Goal: Task Accomplishment & Management: Use online tool/utility

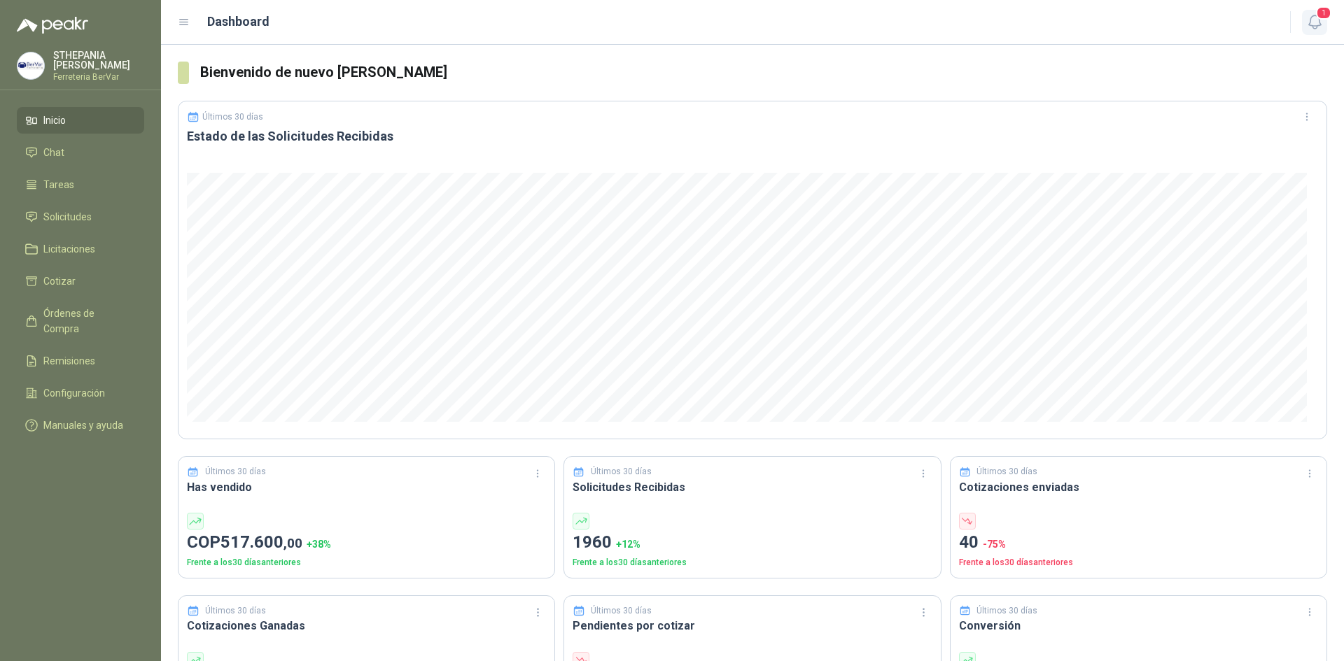
click at [1316, 27] on icon "button" at bounding box center [1314, 21] width 12 height 13
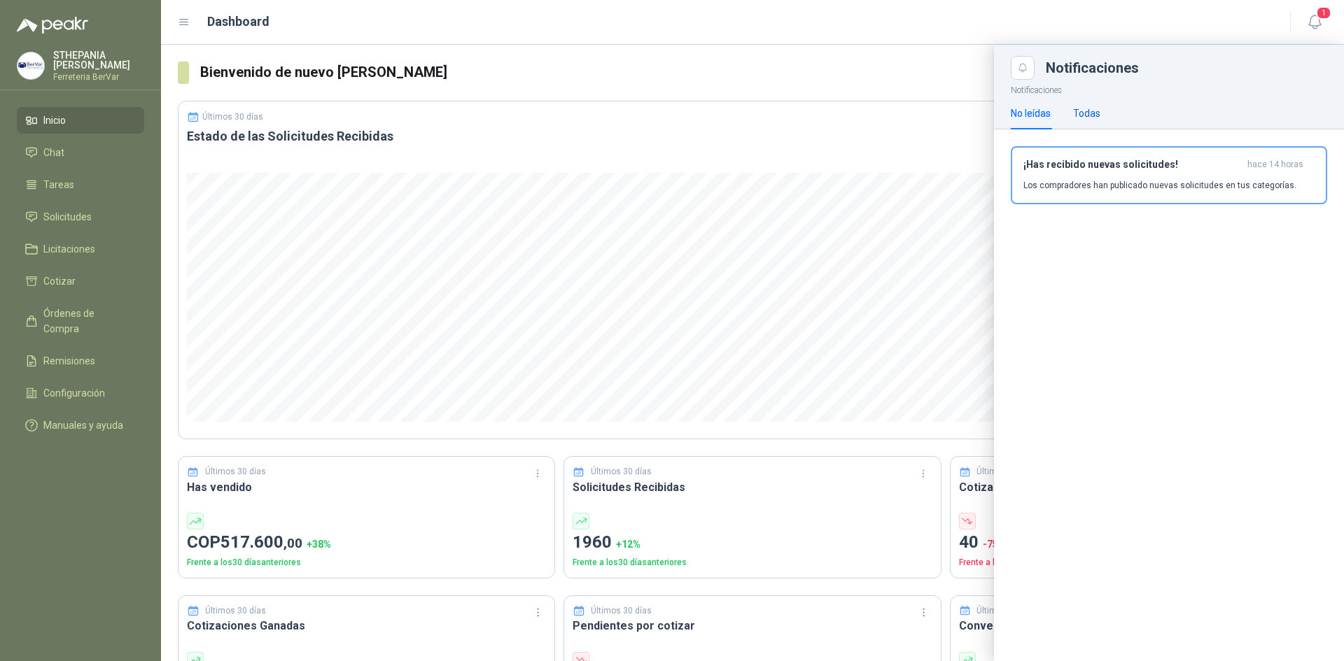
click at [1090, 115] on div "Todas" at bounding box center [1086, 113] width 27 height 15
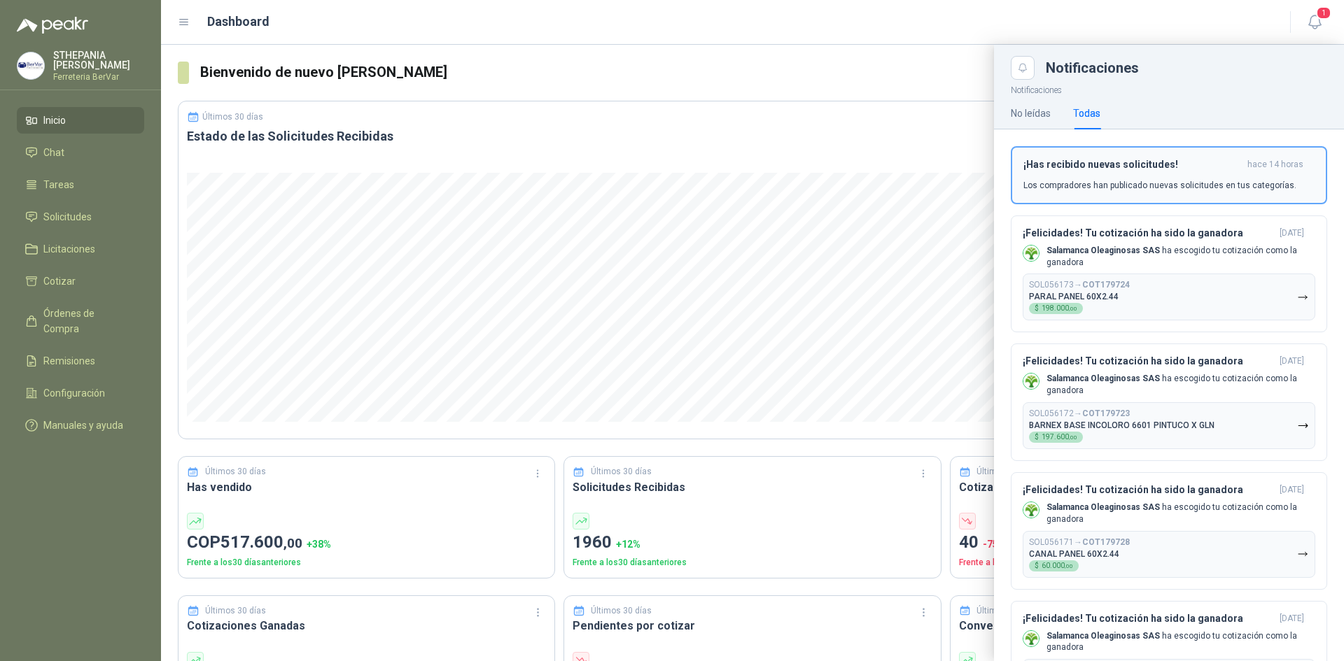
click at [1131, 165] on h3 "¡Has recibido nuevas solicitudes!" at bounding box center [1132, 165] width 218 height 12
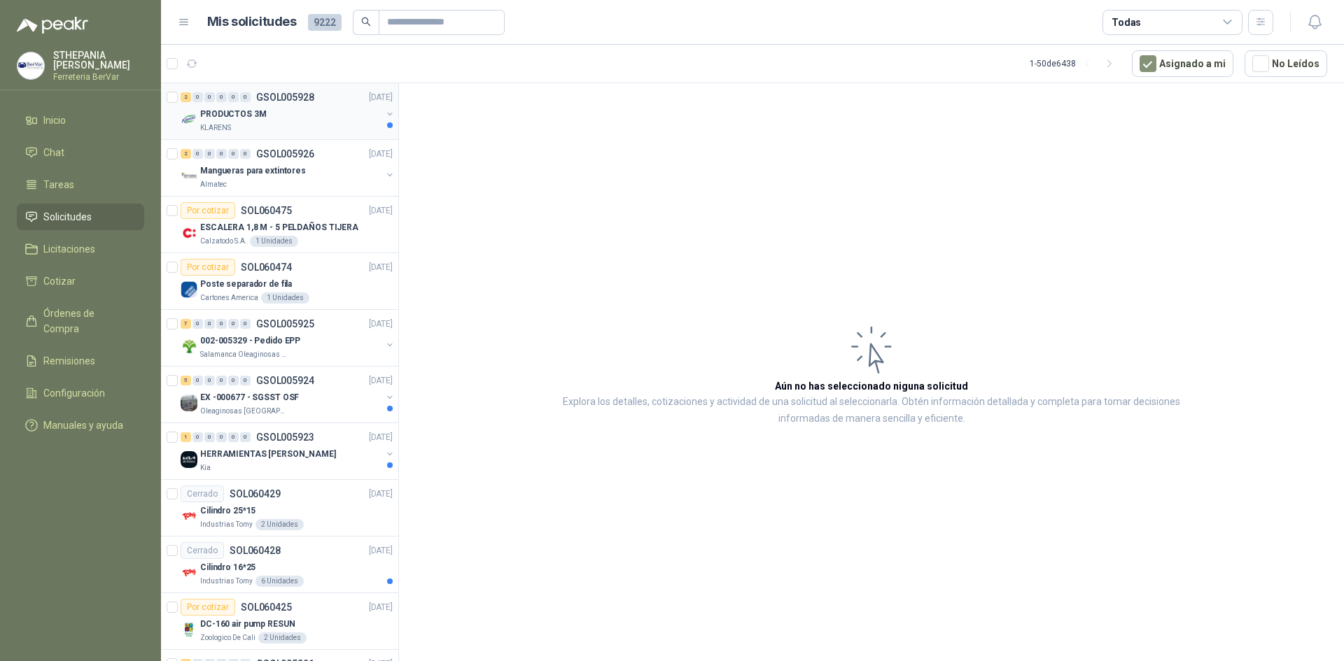
click at [302, 121] on div "PRODUCTOS 3M KLARENS" at bounding box center [290, 120] width 181 height 28
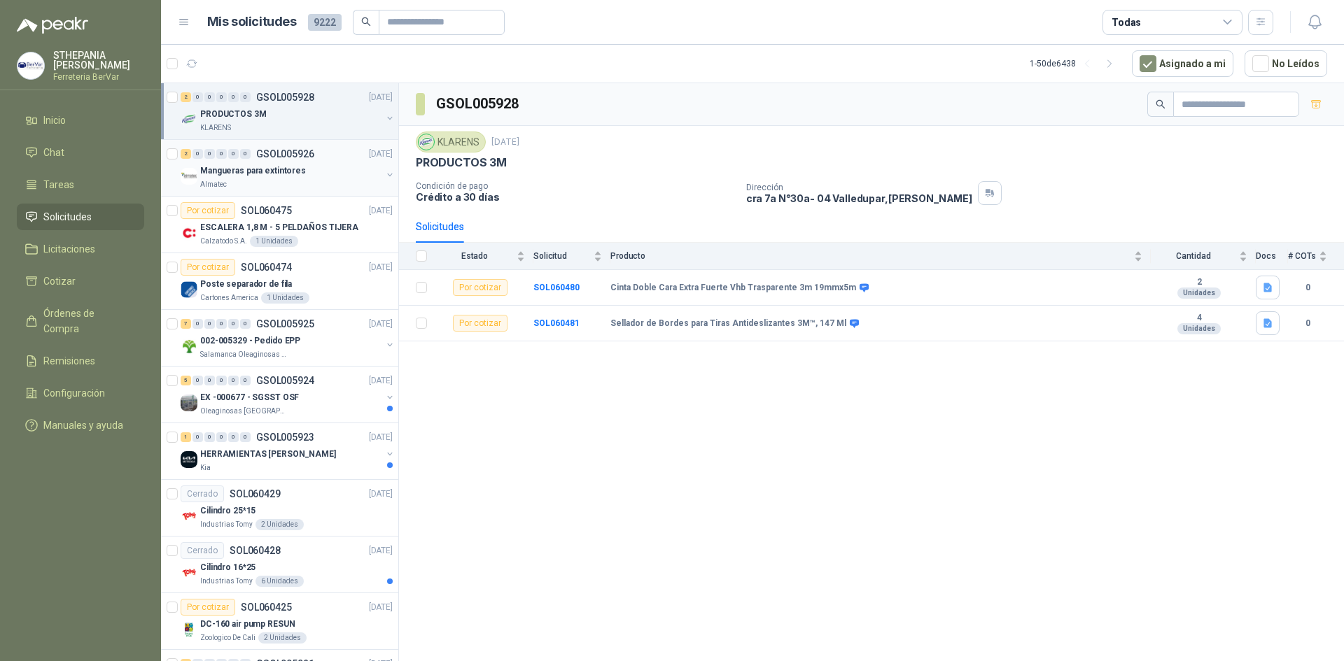
click at [315, 160] on div "2 0 0 0 0 0 GSOL005926 [DATE]" at bounding box center [288, 154] width 215 height 17
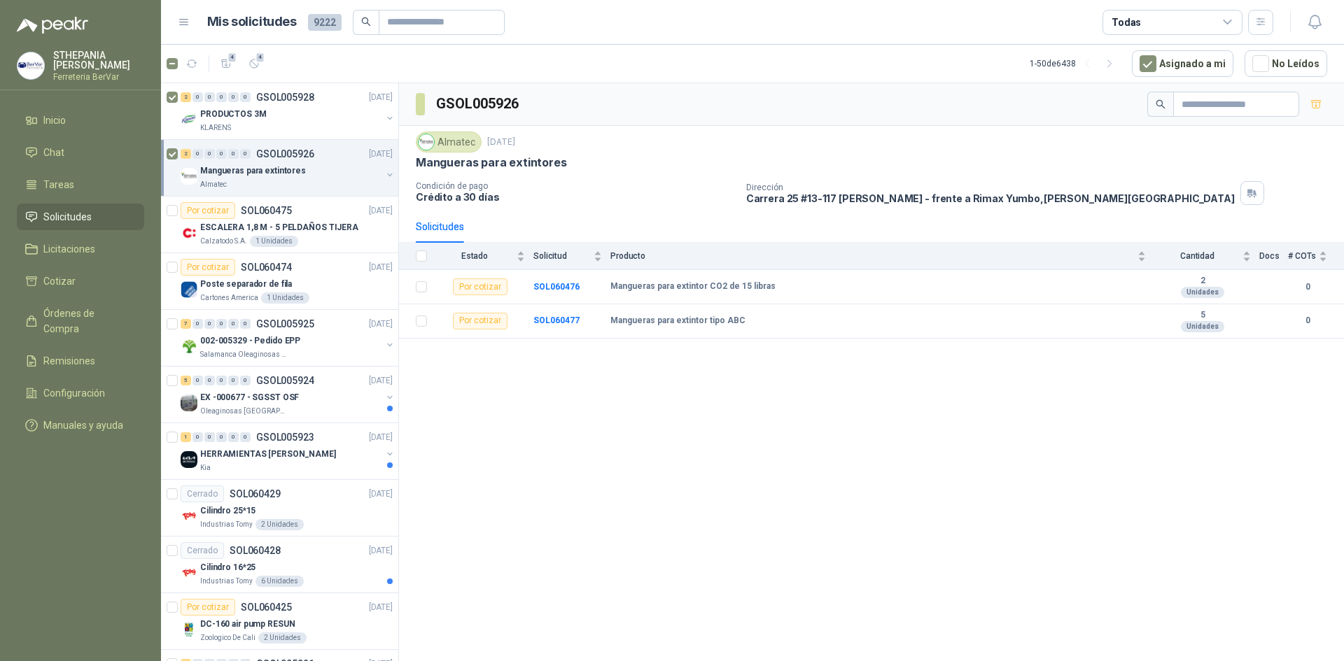
click at [265, 59] on article "4 4 1 - 50 de 6438 Asignado a mi No Leídos" at bounding box center [752, 64] width 1183 height 38
click at [260, 62] on span "4" at bounding box center [260, 57] width 10 height 11
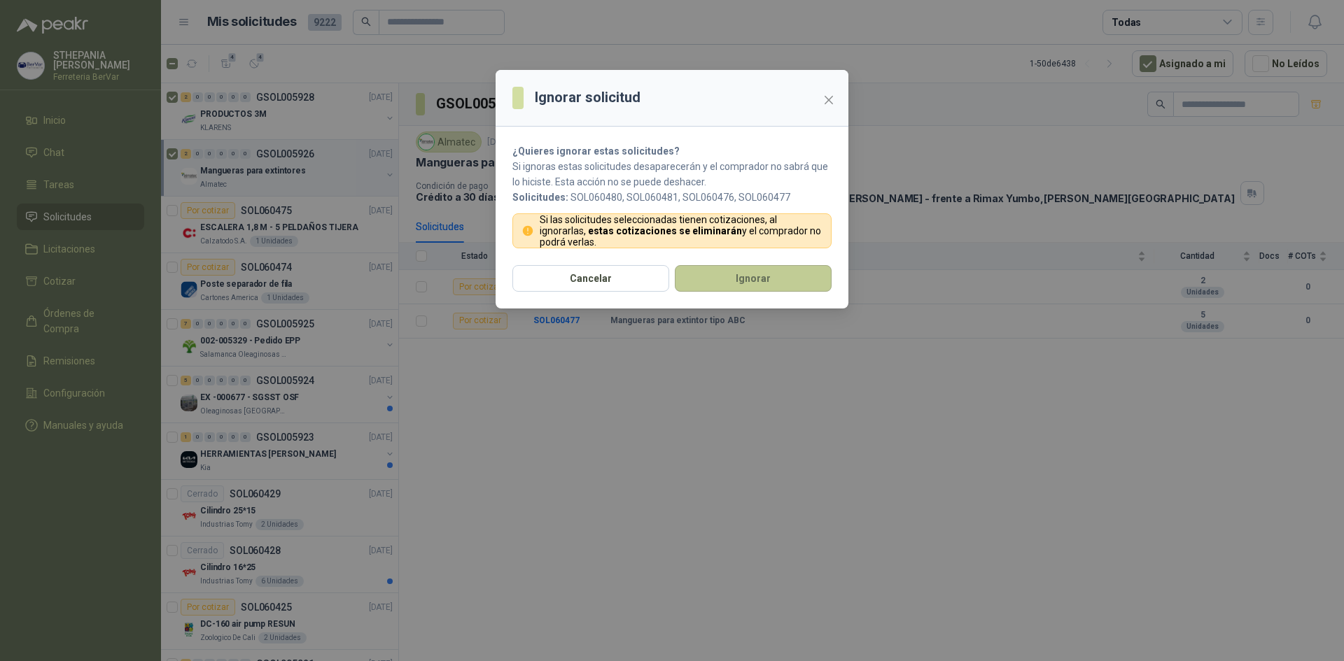
click at [698, 282] on button "Ignorar" at bounding box center [753, 278] width 157 height 27
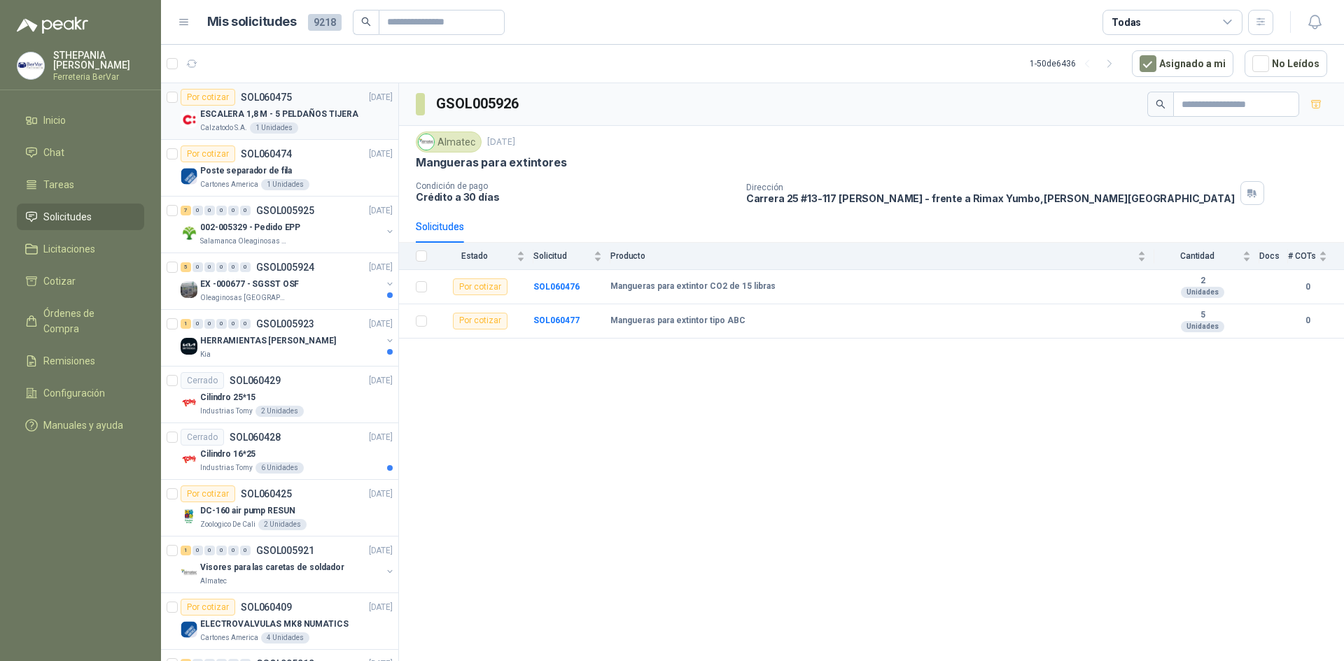
click at [330, 127] on div "Calzatodo S.A. 1 Unidades" at bounding box center [296, 127] width 192 height 11
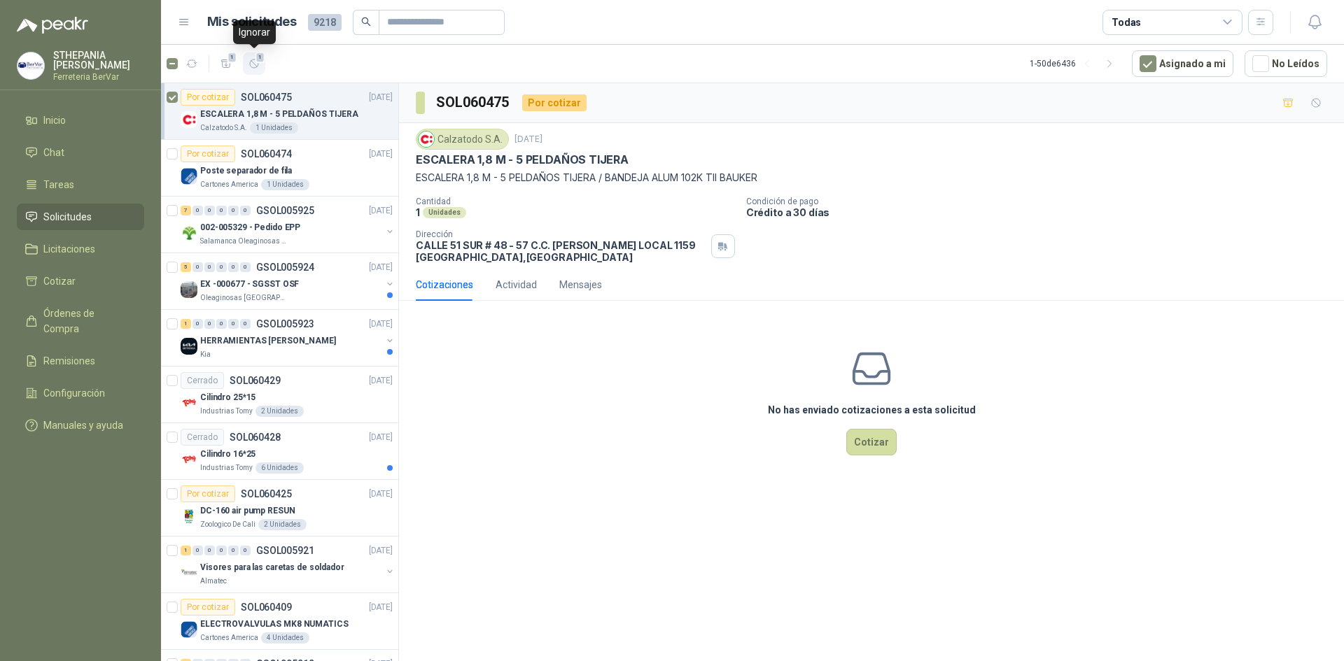
click at [253, 60] on icon "button" at bounding box center [254, 64] width 12 height 12
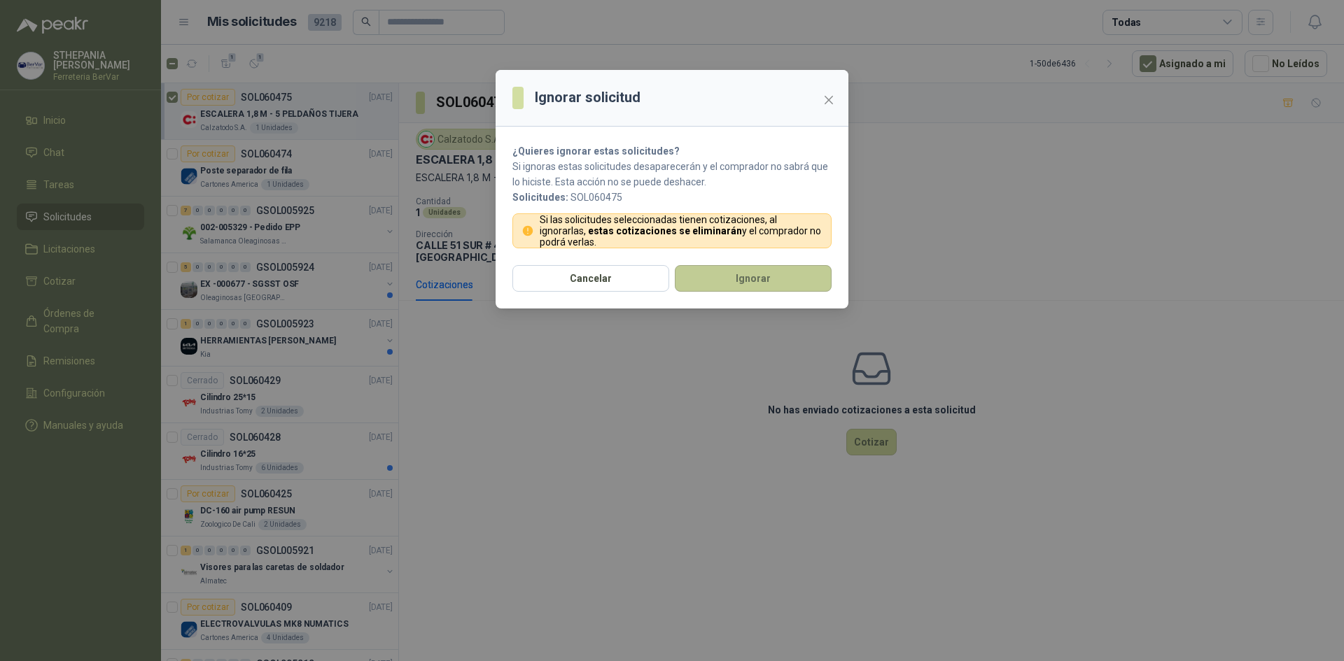
click at [700, 285] on button "Ignorar" at bounding box center [753, 278] width 157 height 27
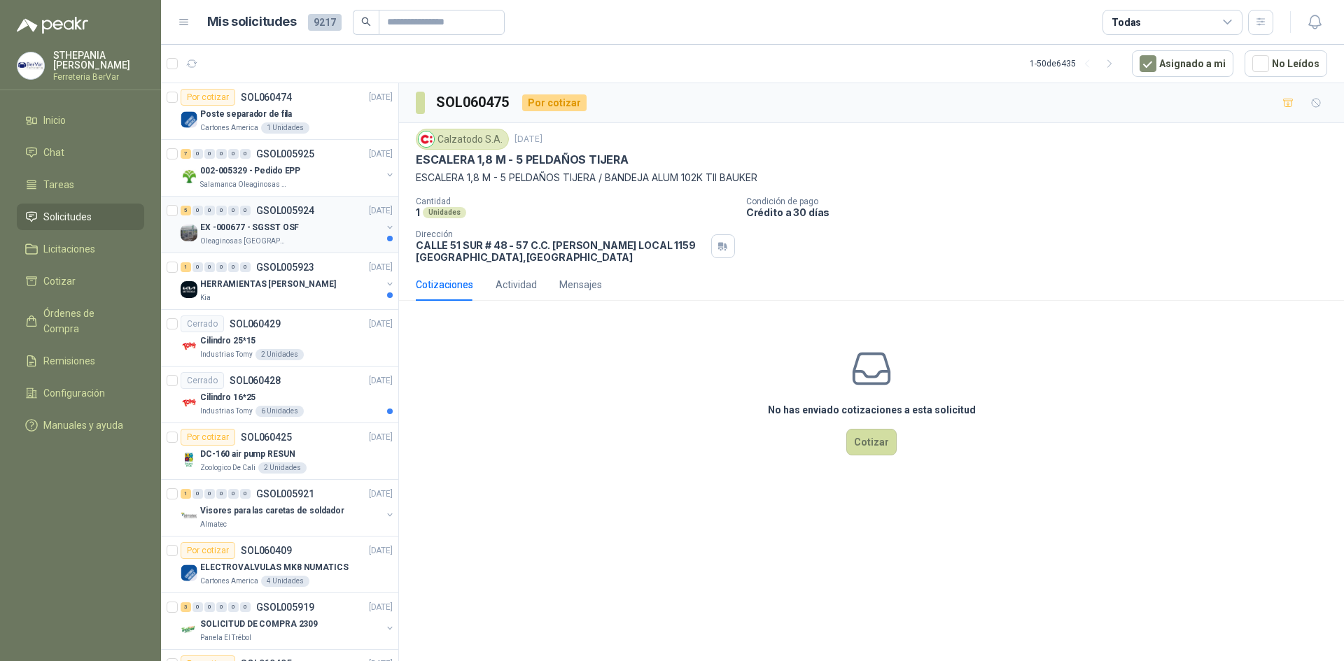
click at [325, 239] on div "Oleaginosas [GEOGRAPHIC_DATA][PERSON_NAME]" at bounding box center [290, 241] width 181 height 11
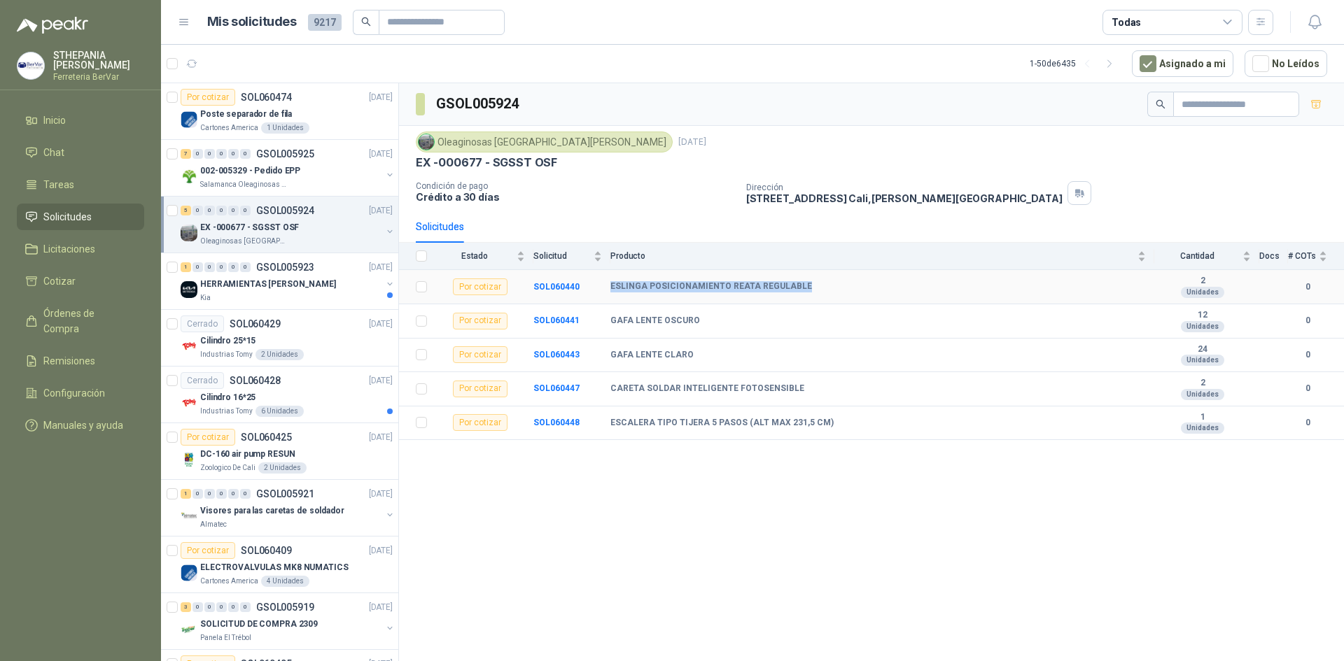
drag, startPoint x: 609, startPoint y: 286, endPoint x: 816, endPoint y: 290, distance: 206.5
click at [816, 290] on tr "Por cotizar SOL060440 ESLINGA POSICIONAMIENTO REATA REGULABLE 2 Unidades 0" at bounding box center [871, 287] width 945 height 34
copy tr "ESLINGA POSICIONAMIENTO REATA REGULABLE"
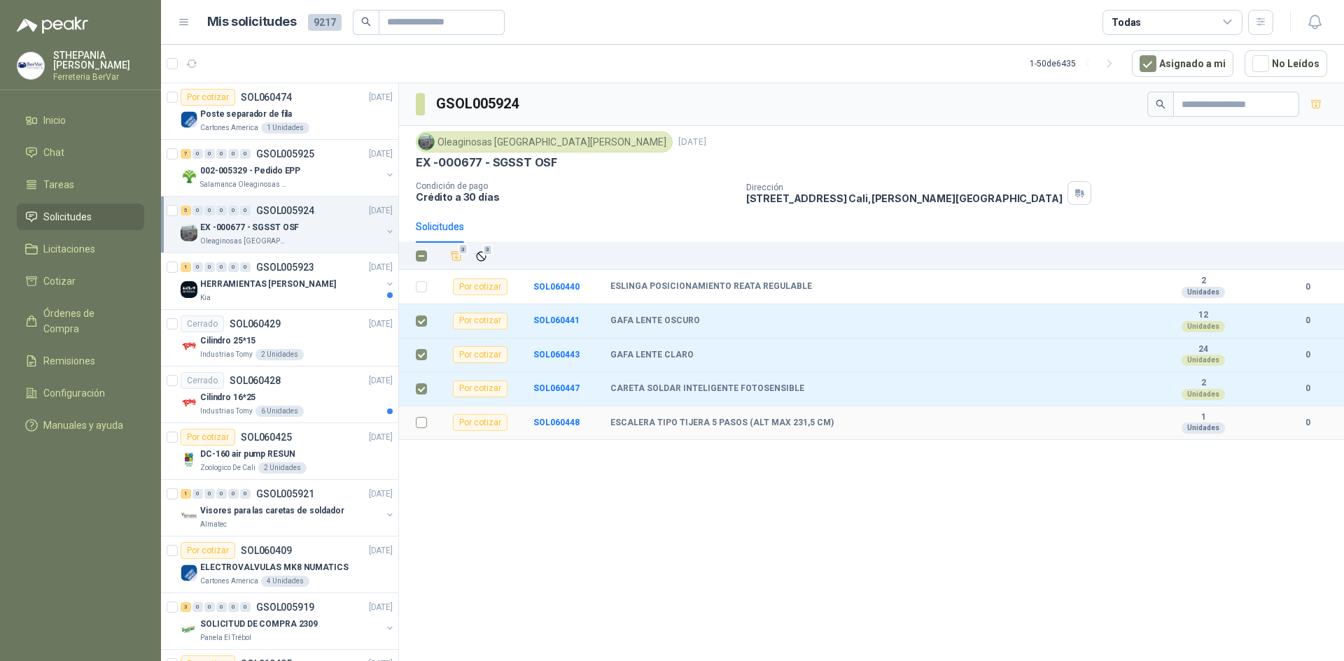
click at [422, 431] on td at bounding box center [417, 424] width 36 height 34
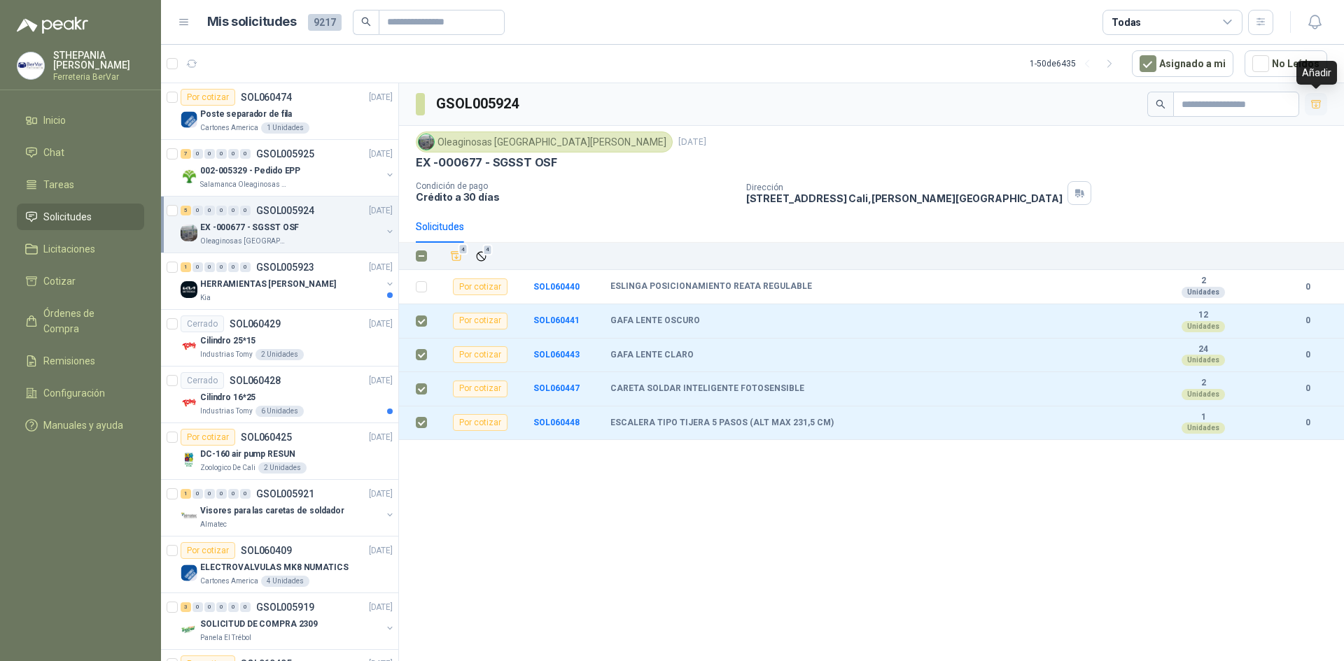
click at [1316, 106] on icon "button" at bounding box center [1316, 104] width 10 height 8
click at [122, 276] on div "5" at bounding box center [127, 281] width 15 height 11
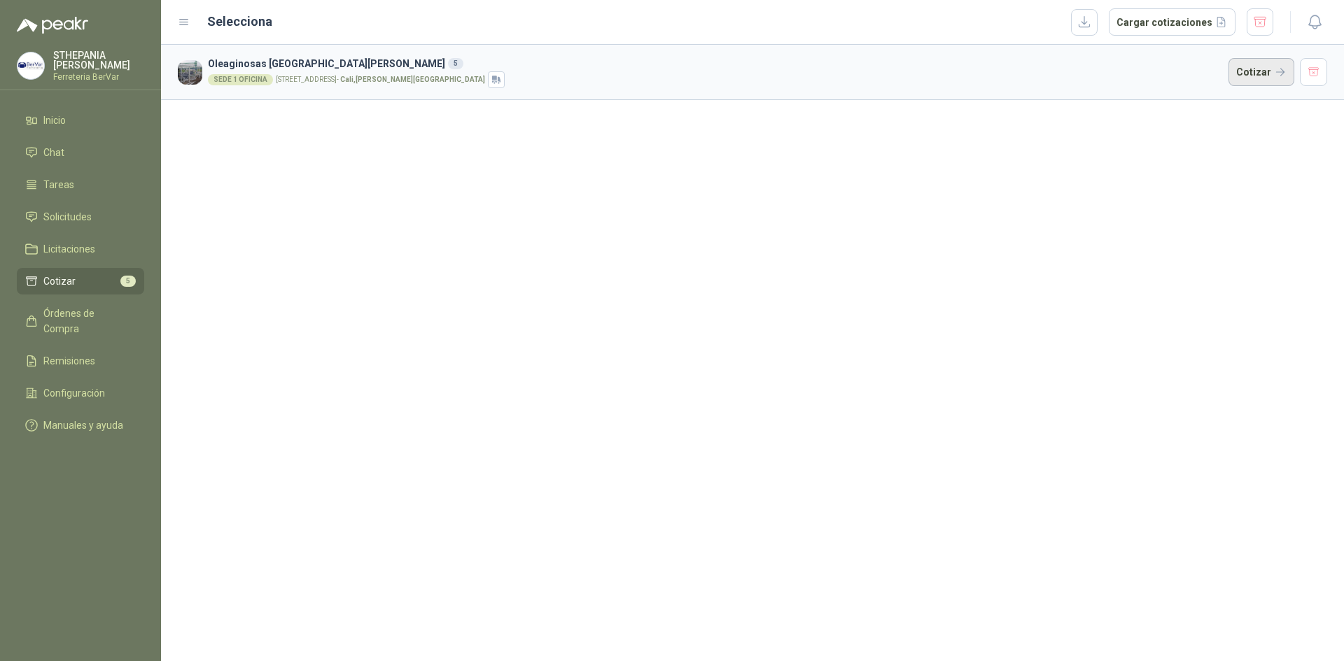
click at [1245, 68] on button "Cotizar" at bounding box center [1261, 72] width 66 height 28
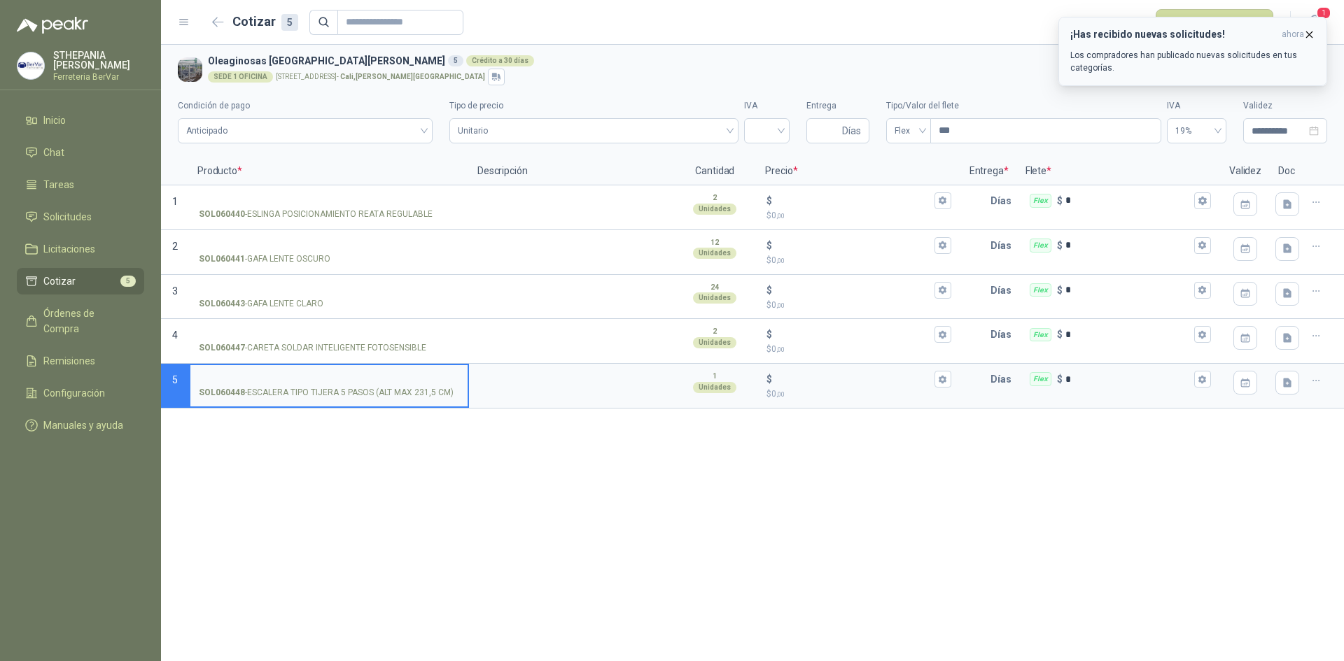
click at [1170, 59] on p "Los compradores han publicado nuevas solicitudes en tus categorías." at bounding box center [1192, 61] width 245 height 25
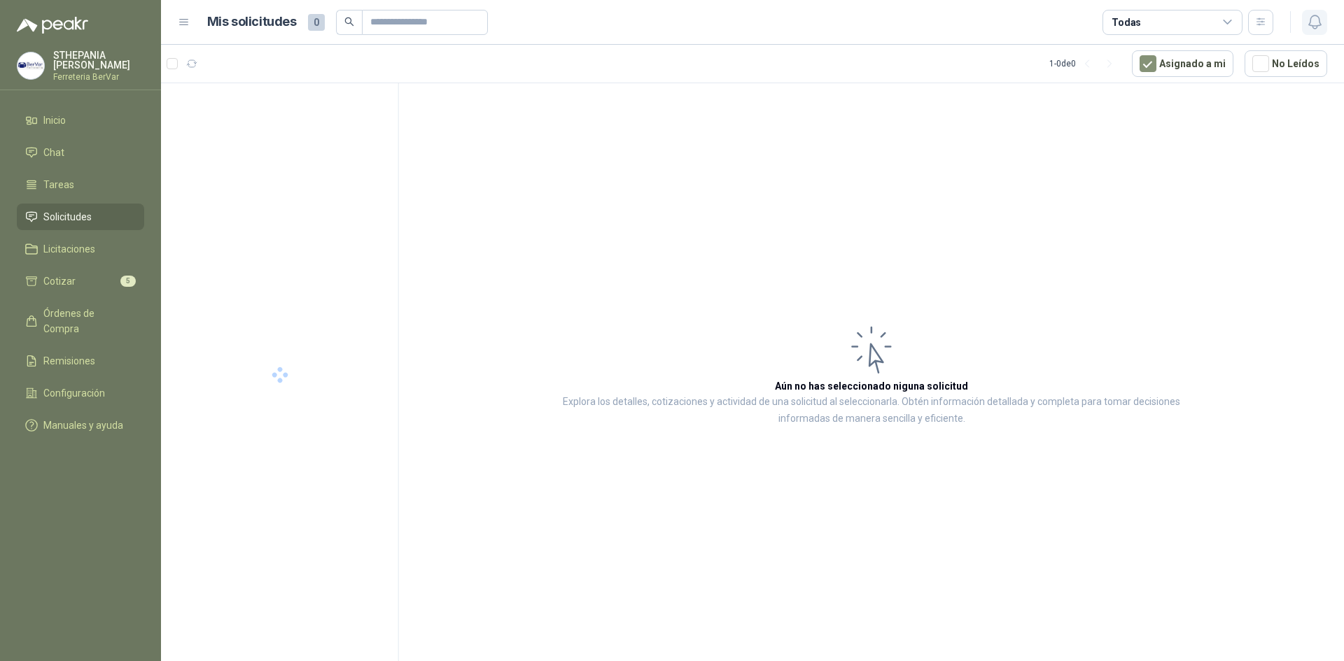
click at [1315, 27] on icon "button" at bounding box center [1314, 21] width 17 height 17
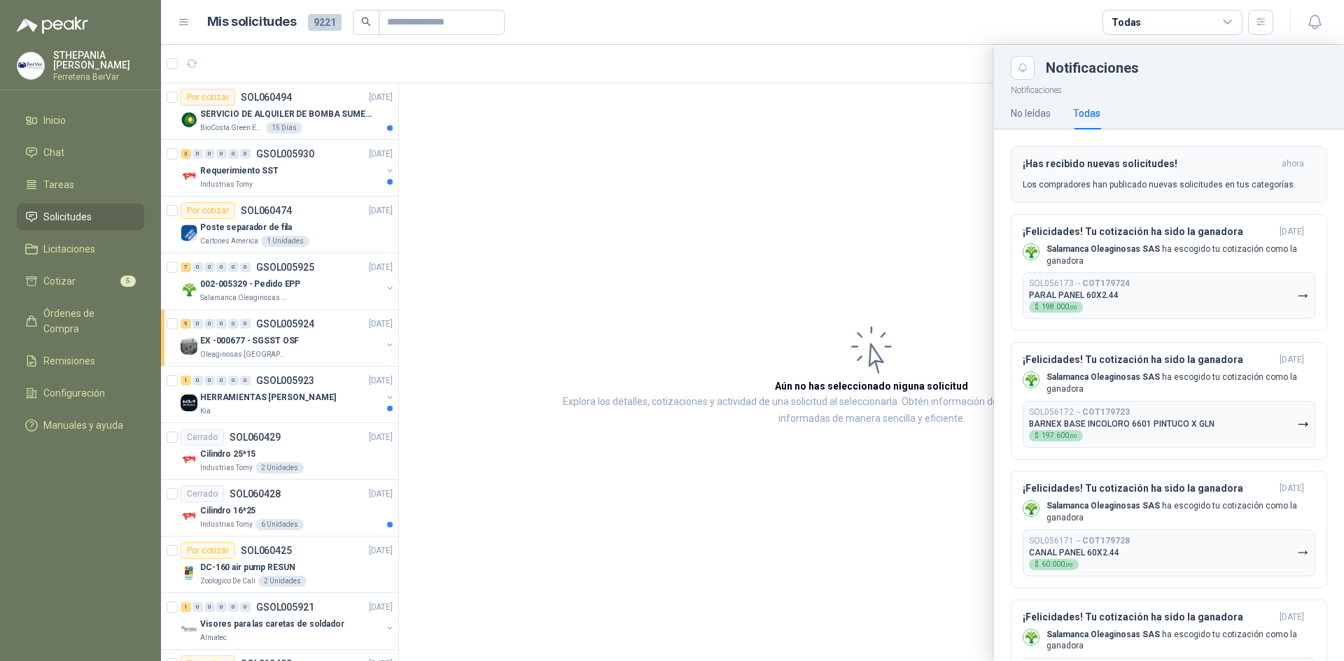
click at [1101, 175] on div "¡Has recibido nuevas solicitudes! ahora Los compradores han publicado nuevas so…" at bounding box center [1168, 174] width 292 height 33
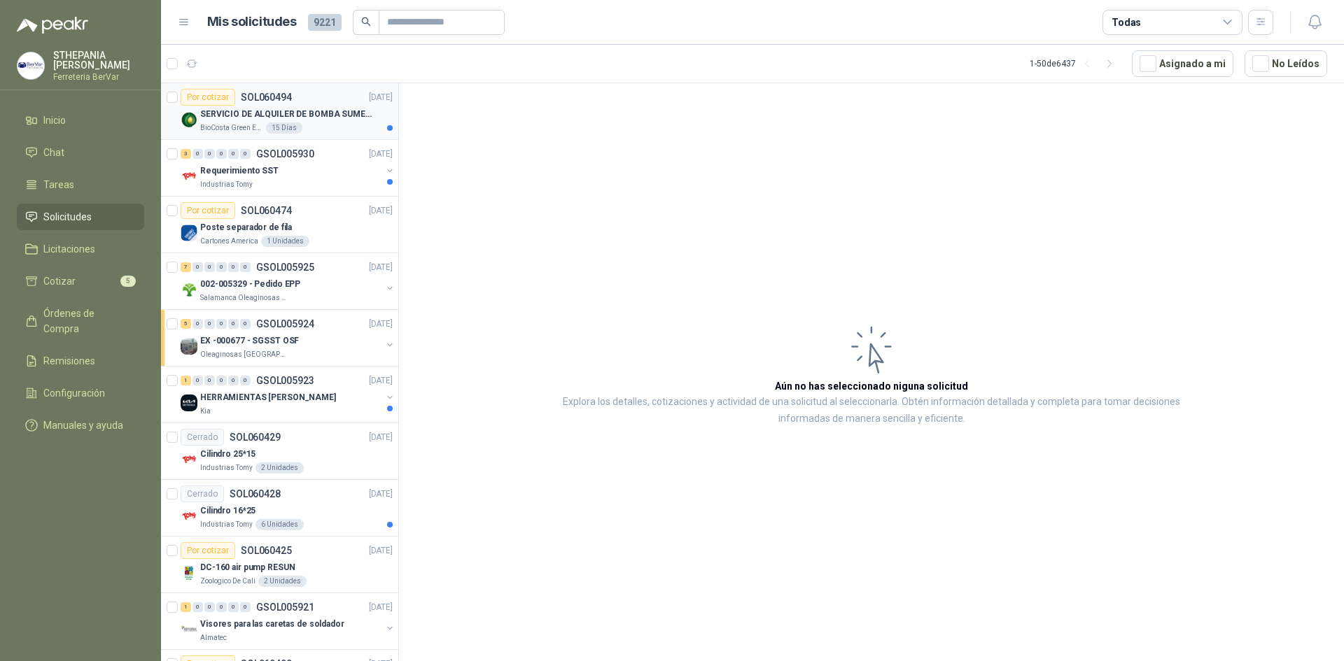
click at [315, 108] on p "SERVICIO DE ALQUILER DE BOMBA SUMERGIBLE DE 1 HP" at bounding box center [287, 114] width 174 height 13
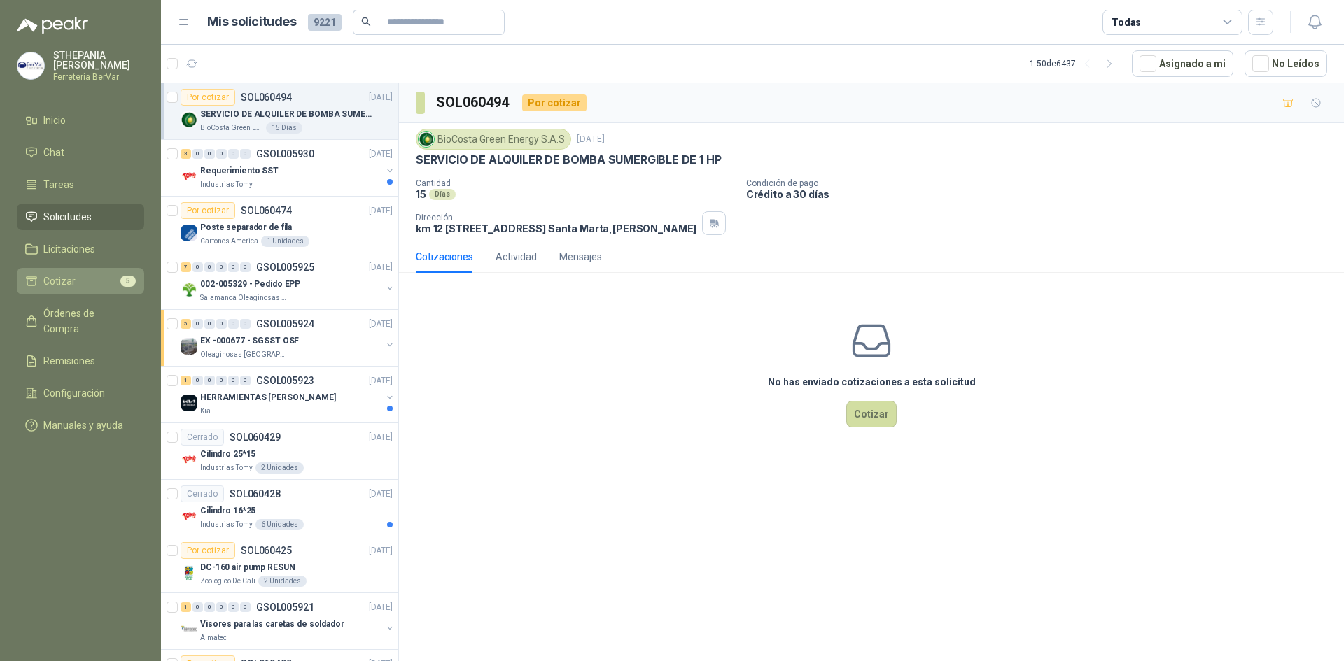
click at [92, 279] on li "Cotizar 5" at bounding box center [80, 281] width 111 height 15
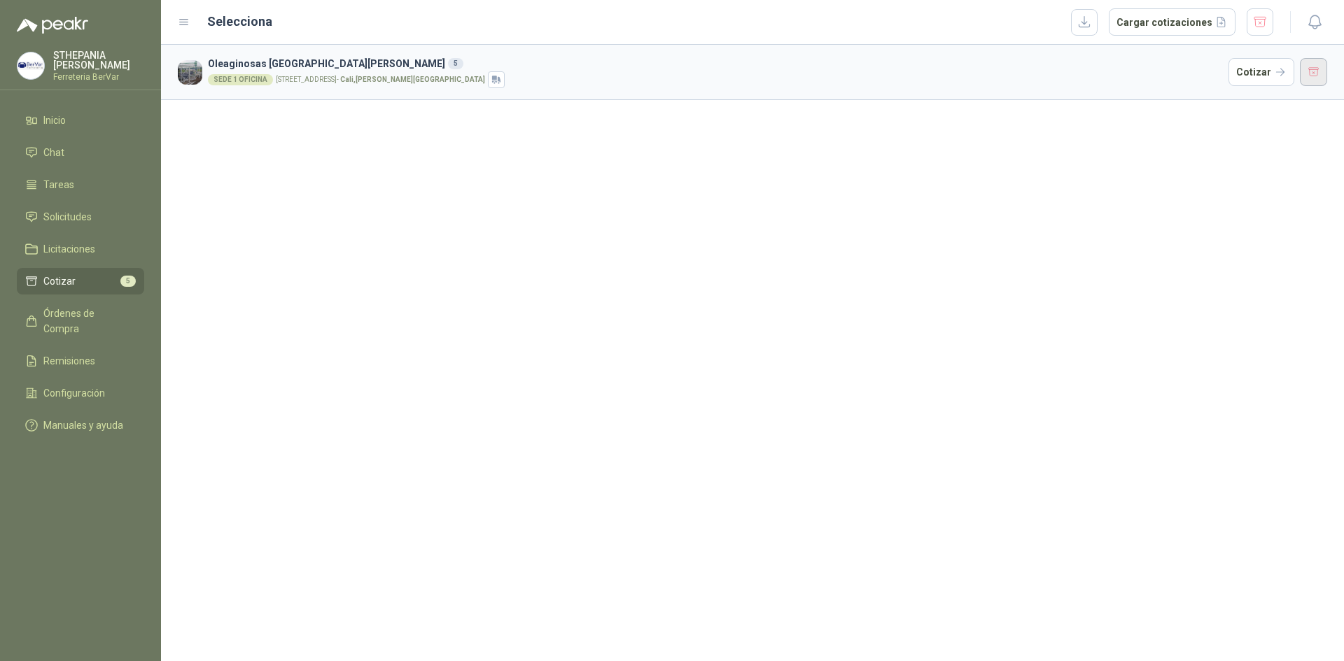
click at [1314, 69] on button "button" at bounding box center [1313, 72] width 28 height 28
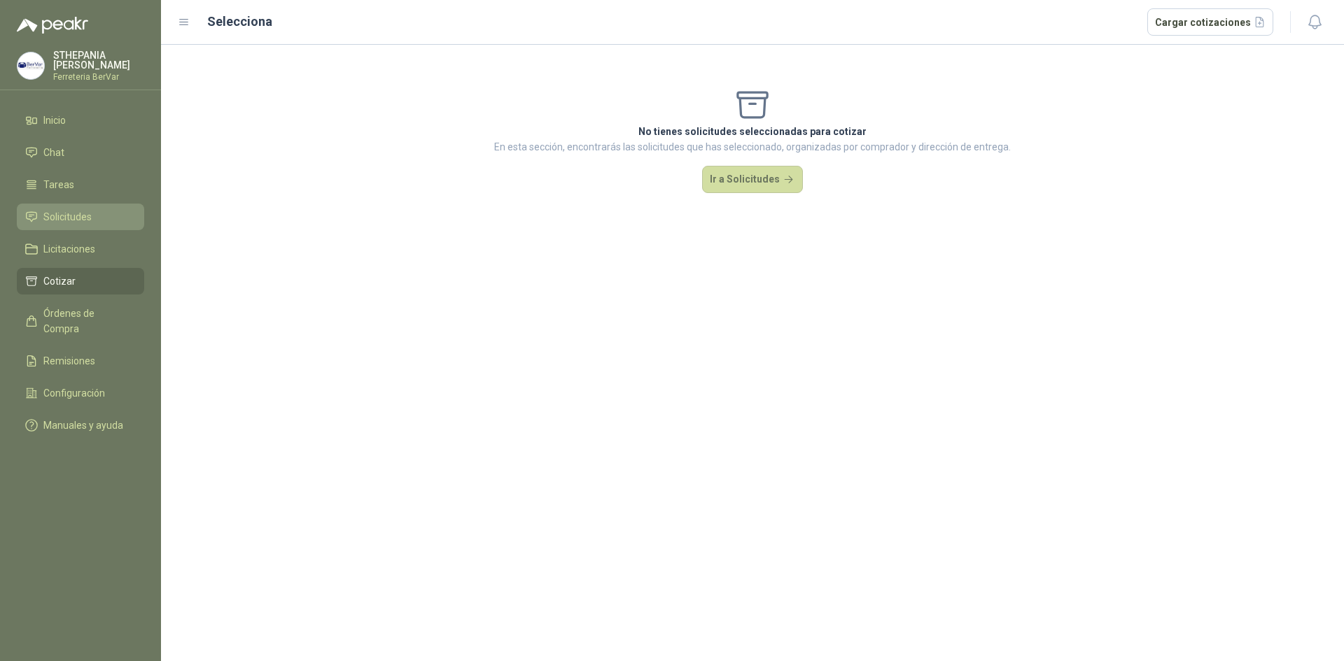
click at [108, 210] on li "Solicitudes" at bounding box center [80, 216] width 111 height 15
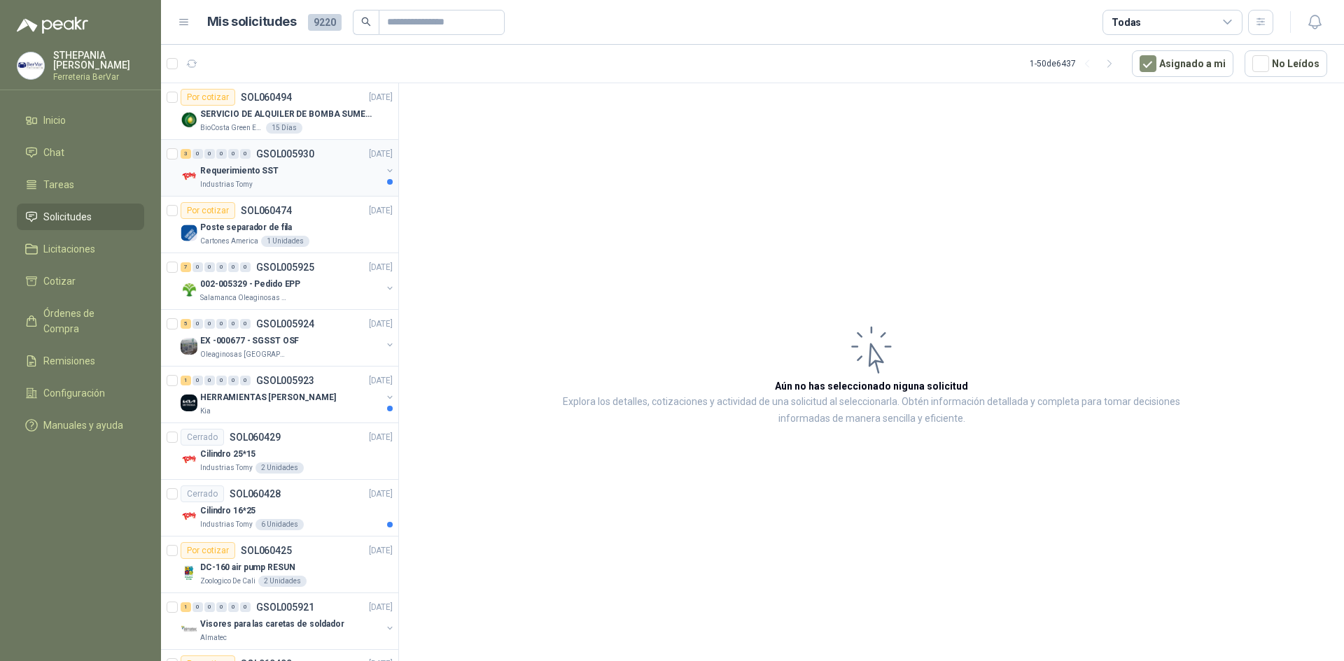
click at [325, 167] on div "Requerimiento SST" at bounding box center [290, 170] width 181 height 17
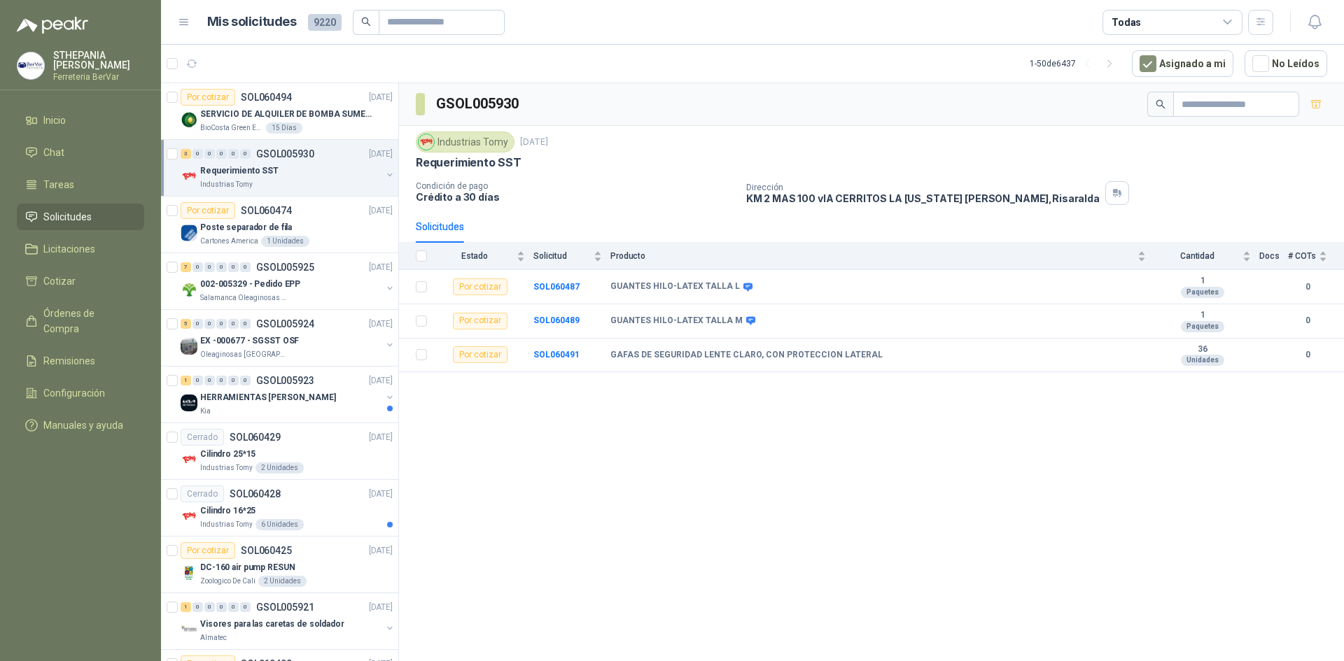
click at [166, 154] on div "3 0 0 0 0 0 GSOL005930 [DATE] Requerimiento SST Industrias Tomy" at bounding box center [279, 168] width 237 height 57
click at [260, 64] on button "3" at bounding box center [254, 63] width 22 height 22
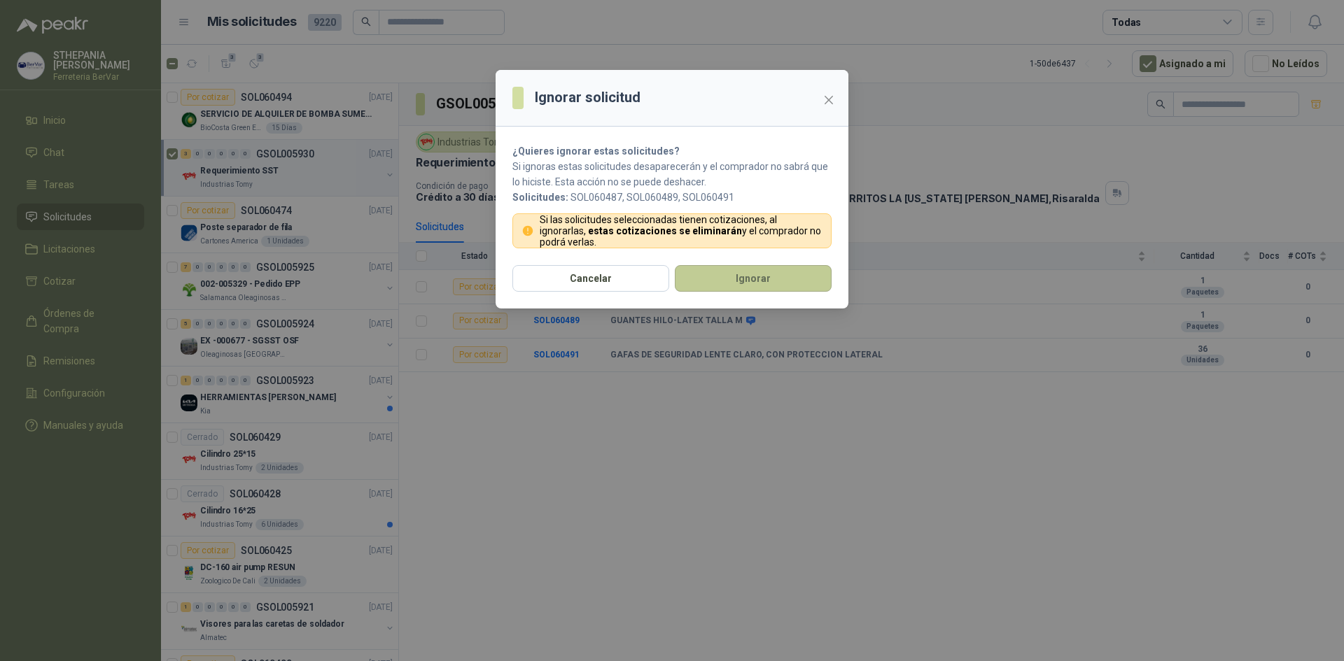
click at [714, 290] on button "Ignorar" at bounding box center [753, 278] width 157 height 27
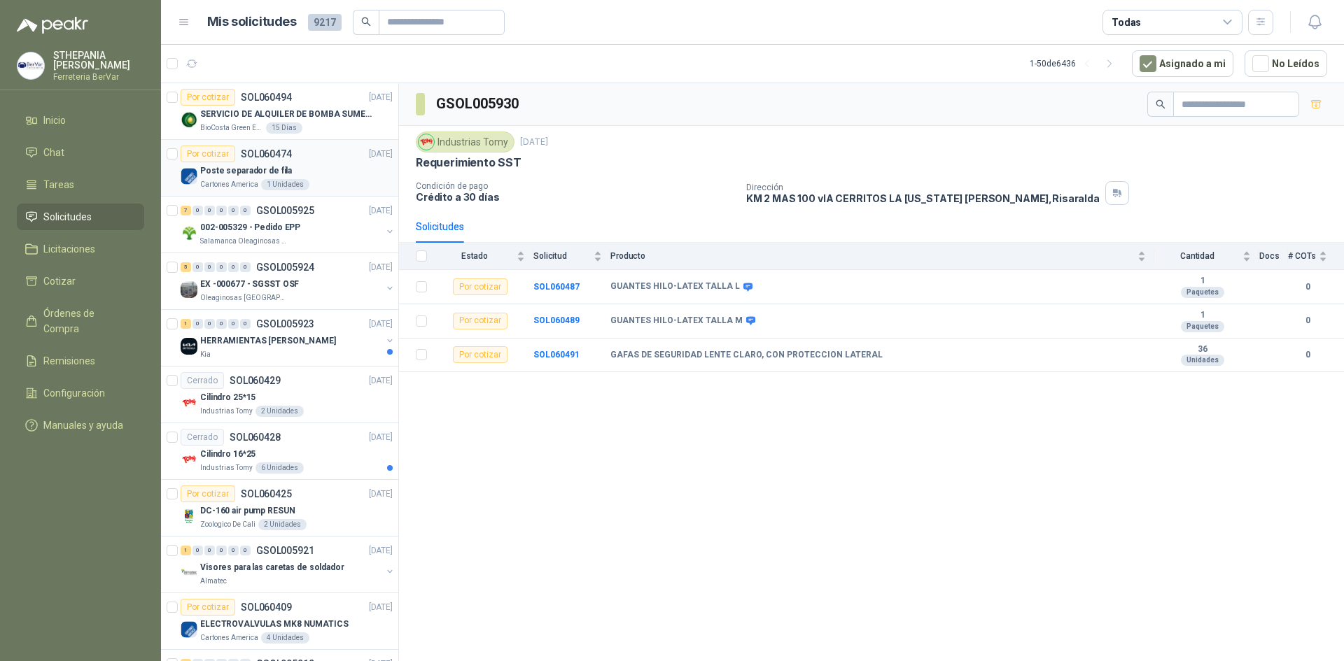
click at [306, 157] on div "Por cotizar SOL060474 [DATE]" at bounding box center [287, 154] width 212 height 17
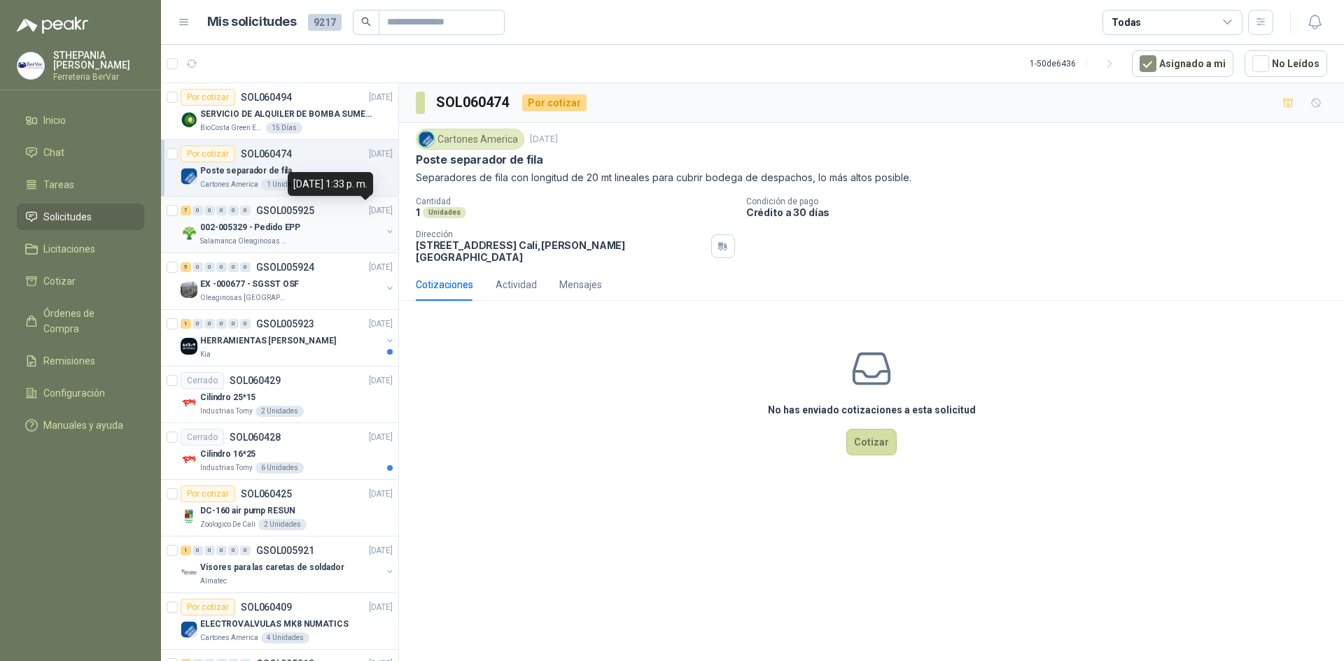
click at [369, 216] on p "[DATE]" at bounding box center [381, 210] width 24 height 13
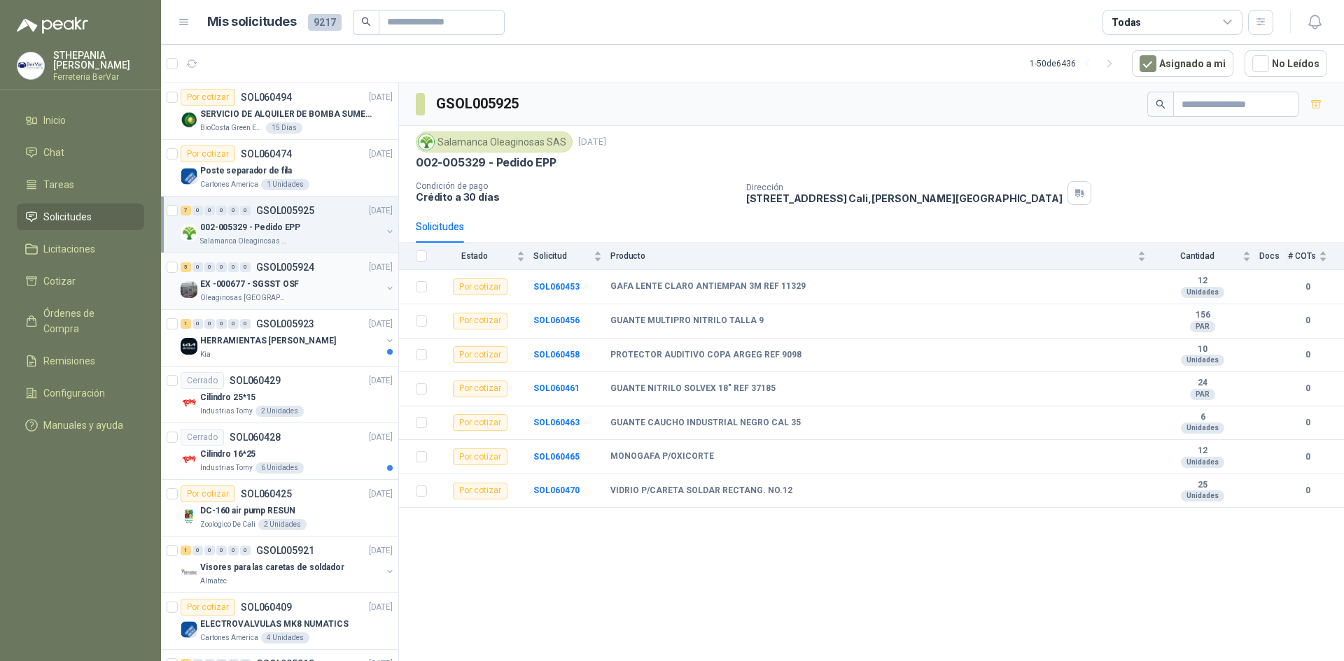
click at [371, 281] on div "EX -000677 - SGSST OSF Oleaginosas [GEOGRAPHIC_DATA][PERSON_NAME]" at bounding box center [288, 290] width 215 height 28
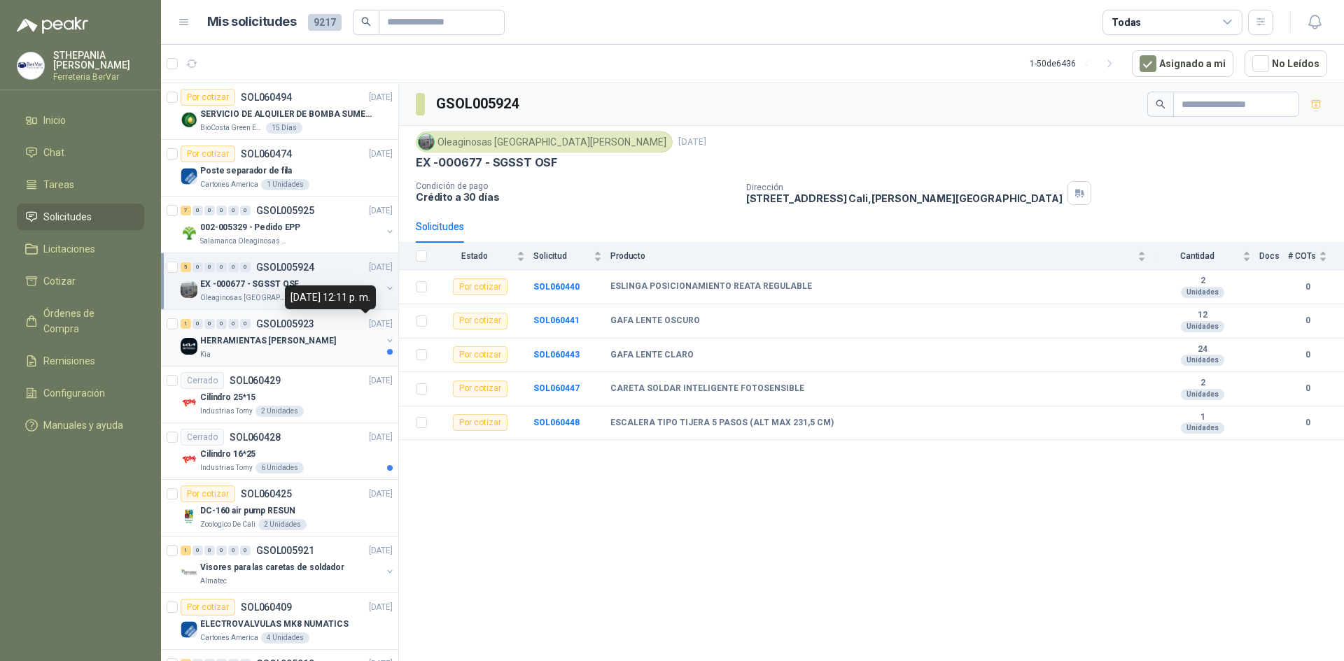
click at [369, 330] on p "[DATE]" at bounding box center [381, 324] width 24 height 13
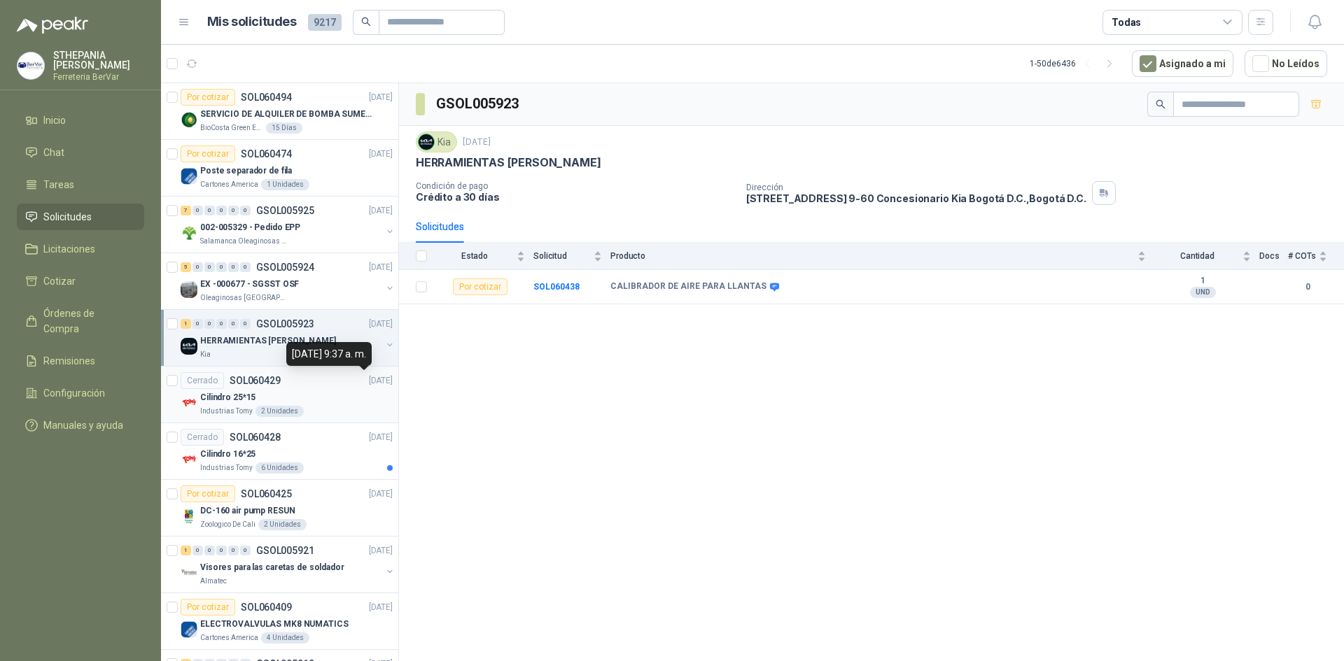
click at [369, 383] on p "[DATE]" at bounding box center [381, 380] width 24 height 13
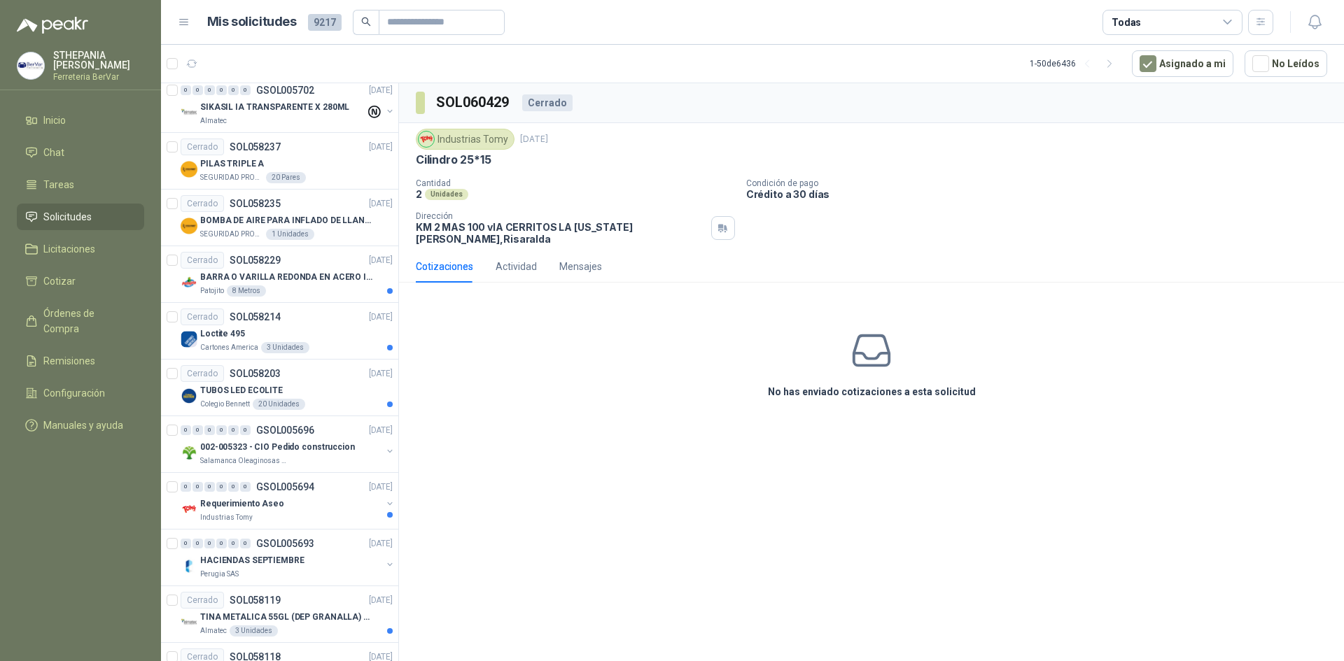
scroll to position [2282, 0]
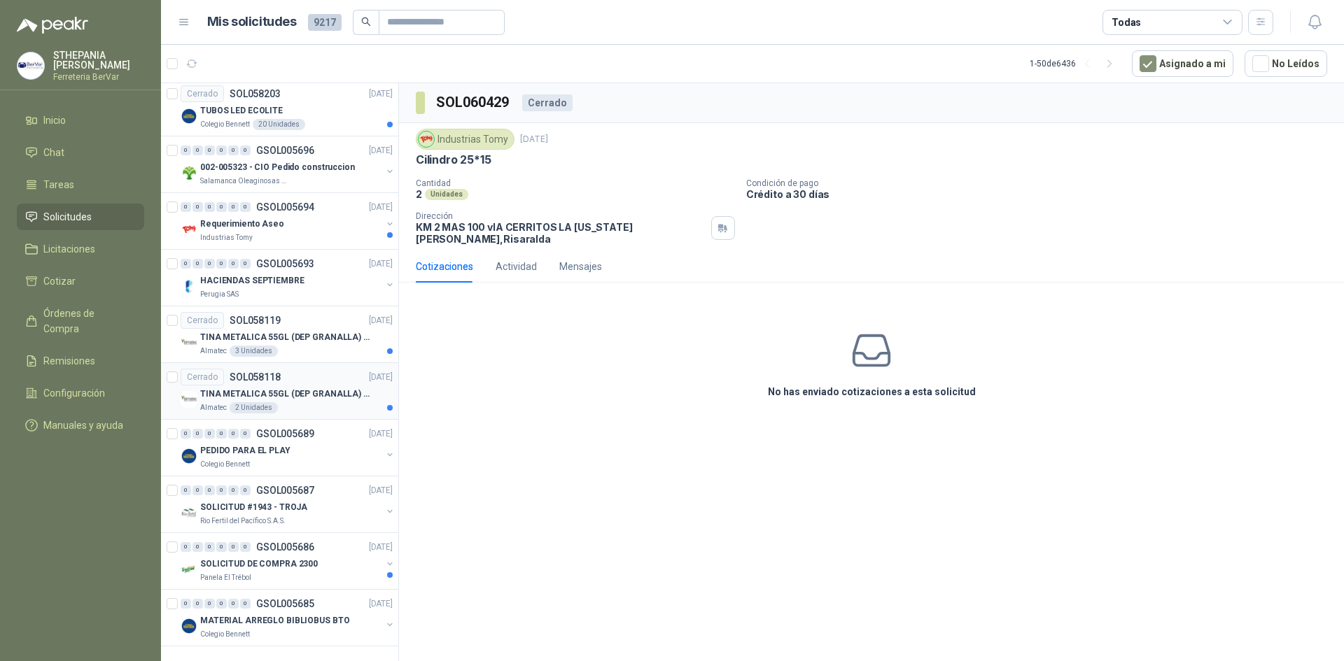
click at [367, 388] on p "TINA METALICA 55GL (DEP GRANALLA) CON TAPA" at bounding box center [287, 394] width 174 height 13
click at [312, 346] on div "Almatec 3 Unidades" at bounding box center [296, 351] width 192 height 11
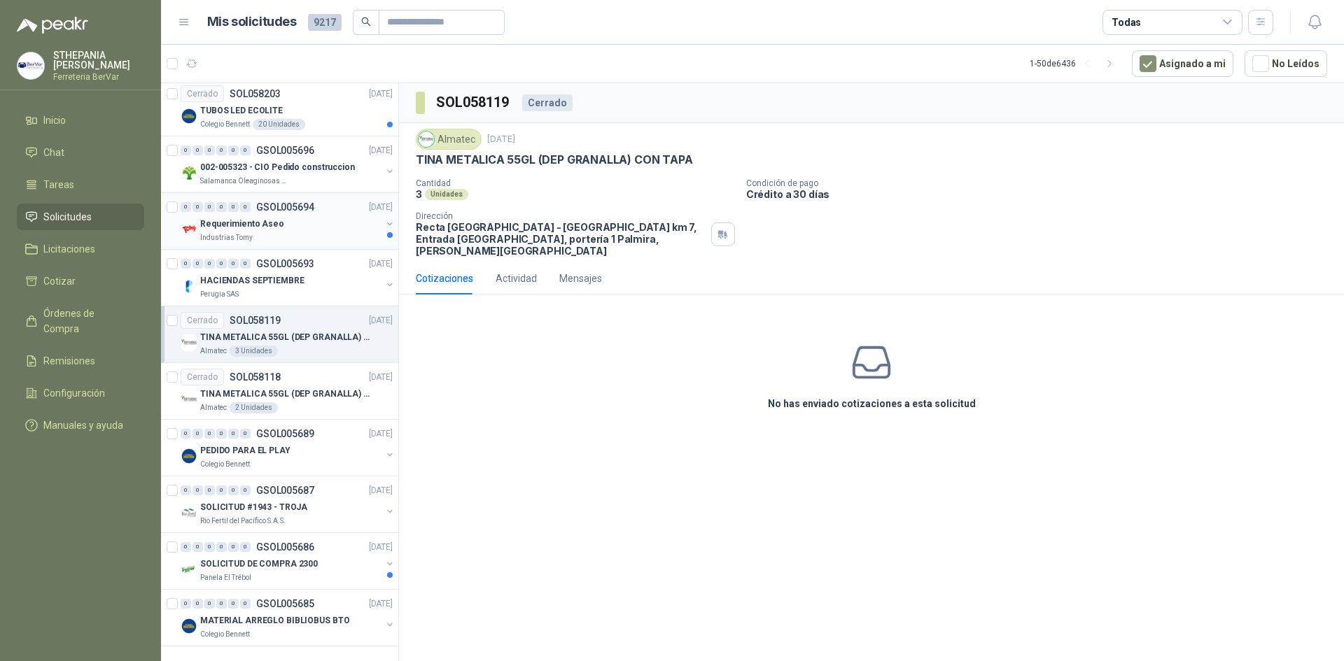
click at [335, 232] on div "Industrias Tomy" at bounding box center [290, 237] width 181 height 11
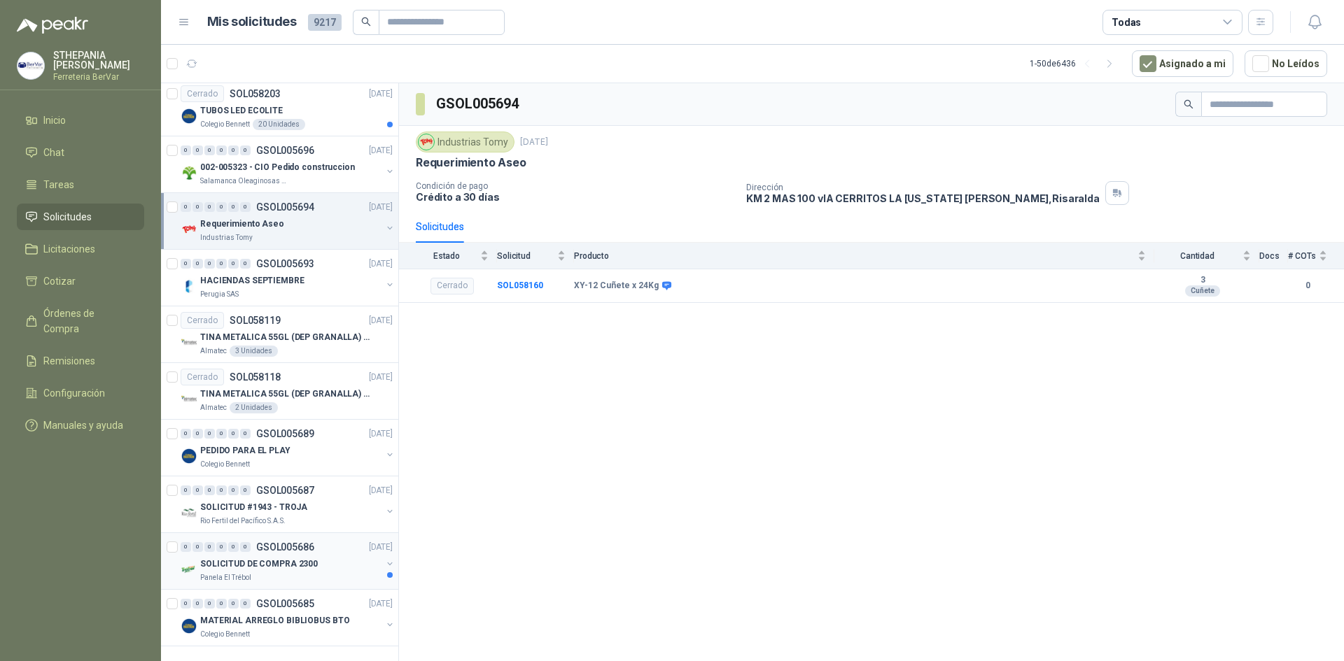
click at [365, 572] on div "Panela El Trébol" at bounding box center [290, 577] width 181 height 11
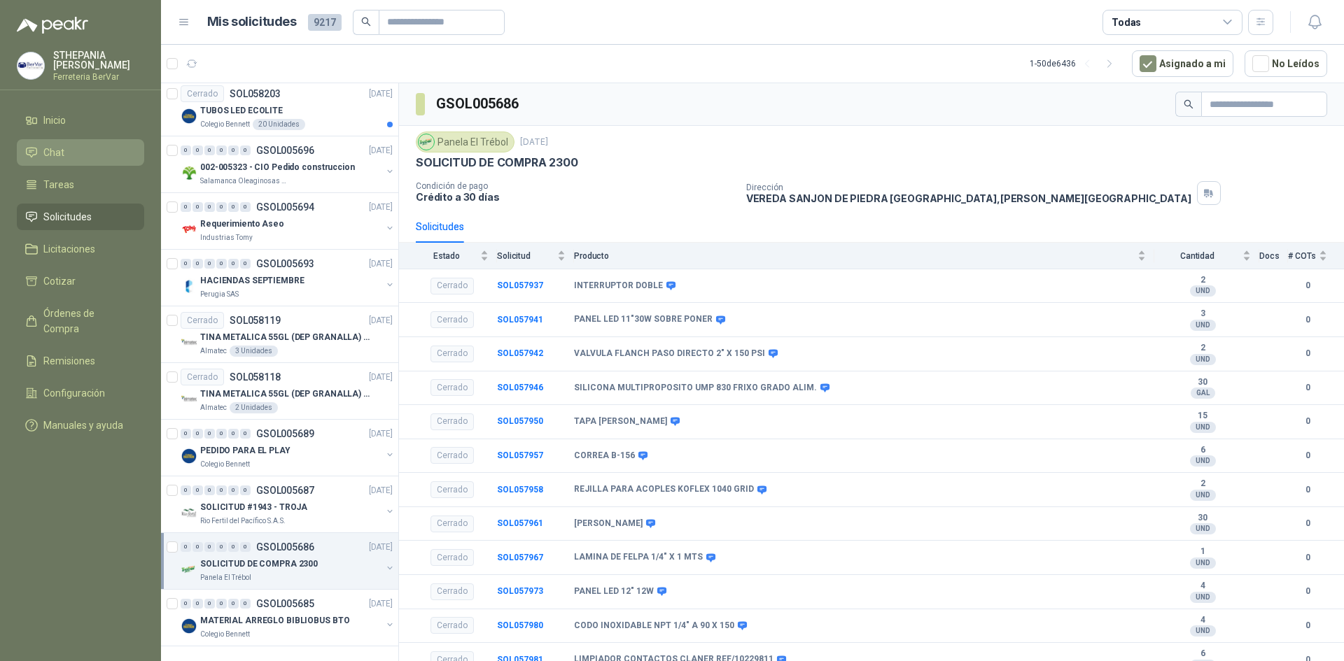
click at [51, 144] on link "Chat" at bounding box center [80, 152] width 127 height 27
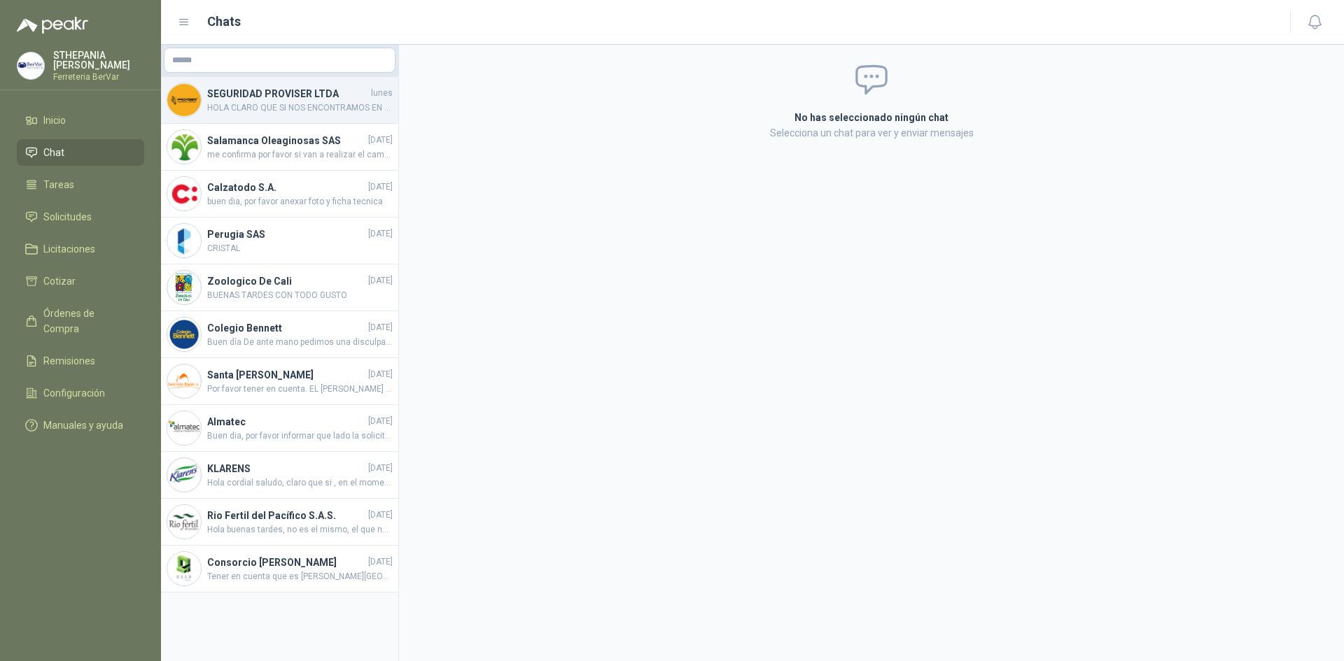
click at [262, 94] on h4 "SEGURIDAD PROVISER LTDA" at bounding box center [287, 93] width 161 height 15
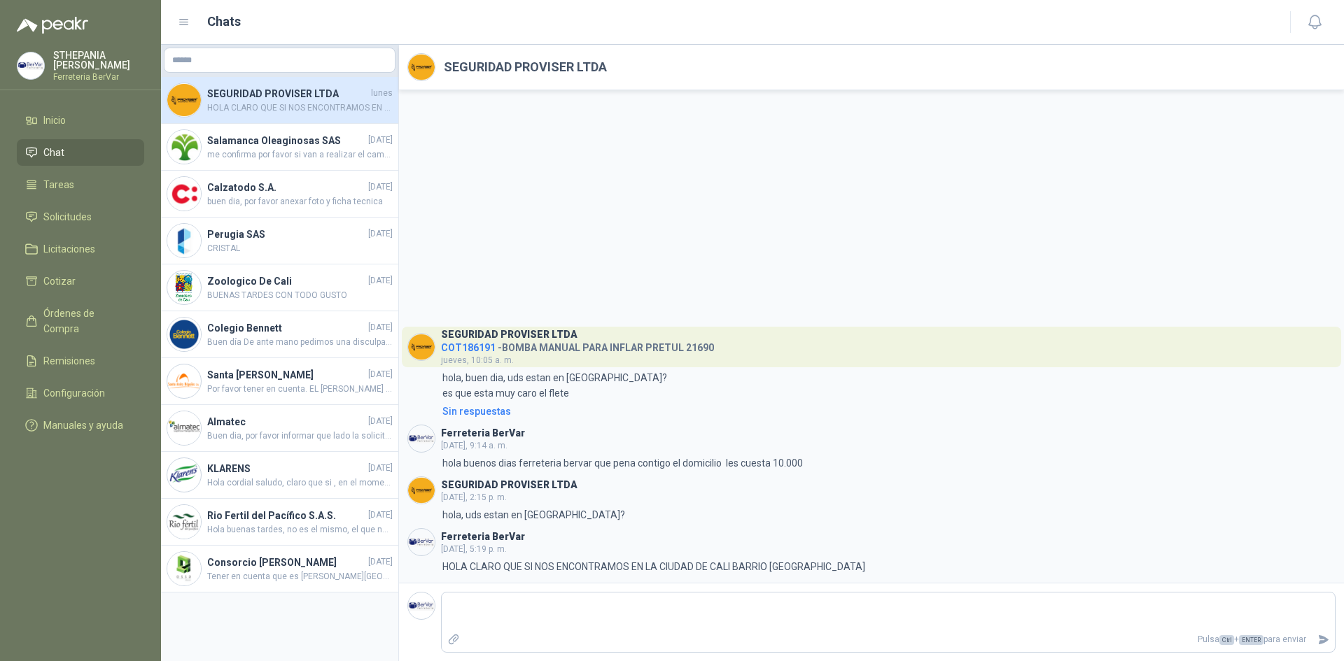
drag, startPoint x: 374, startPoint y: 90, endPoint x: 644, endPoint y: 166, distance: 281.2
click at [644, 166] on div "SEGURIDAD PROVISER LTDA COT186191 - BOMBA MANUAL PARA INFLAR PRETUL 21690 [DATE…" at bounding box center [871, 336] width 945 height 493
click at [162, 111] on div "SEGURIDAD PROVISER LTDA [DATE] HOLA CLARO QUE SI NOS ENCONTRAMOS EN LA CIUDAD D…" at bounding box center [279, 100] width 237 height 47
click at [184, 104] on img at bounding box center [184, 100] width 34 height 34
drag, startPoint x: 777, startPoint y: 144, endPoint x: 747, endPoint y: 255, distance: 114.4
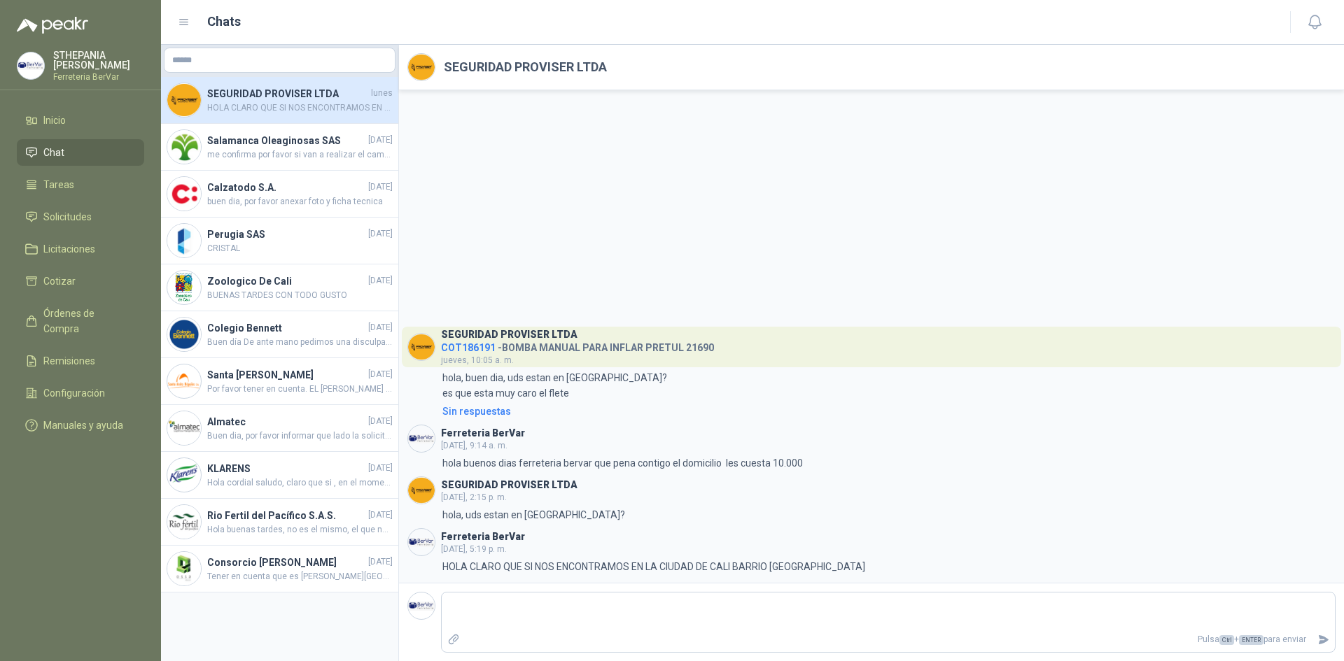
click at [747, 255] on div "SEGURIDAD PROVISER LTDA COT186191 - BOMBA MANUAL PARA INFLAR PRETUL 21690 [DATE…" at bounding box center [871, 336] width 945 height 493
click at [1307, 19] on icon "button" at bounding box center [1314, 21] width 17 height 17
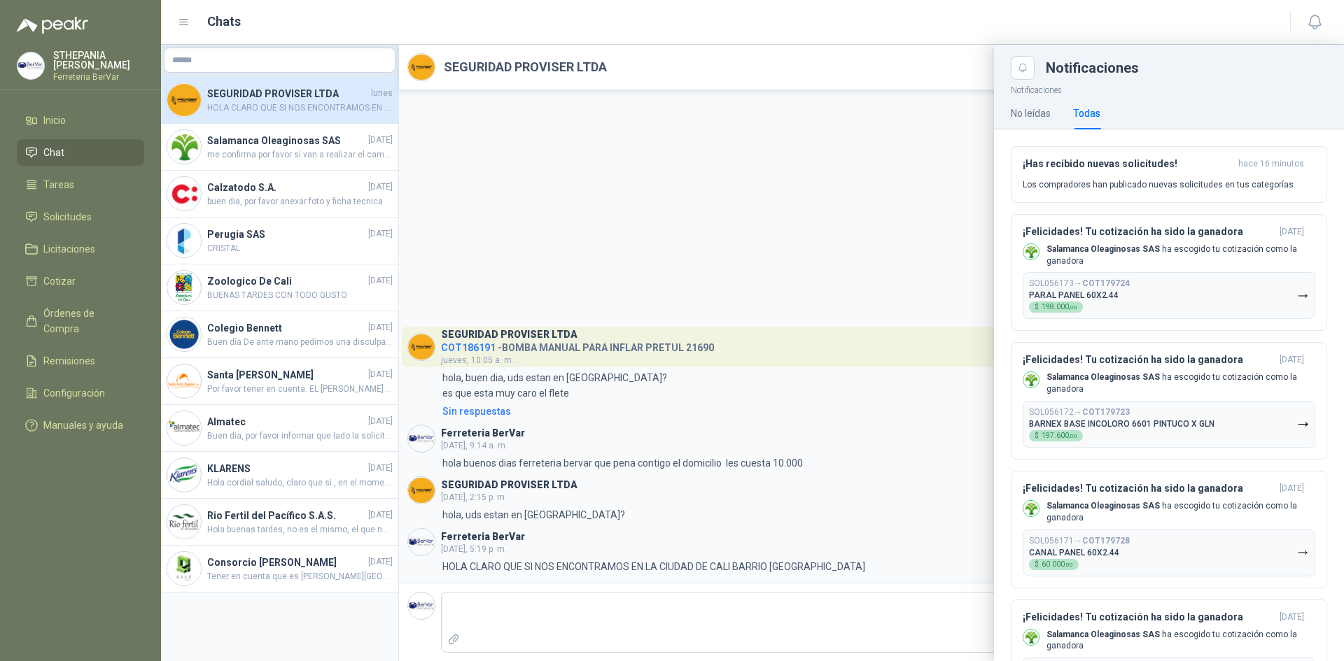
click at [680, 189] on div at bounding box center [752, 353] width 1183 height 616
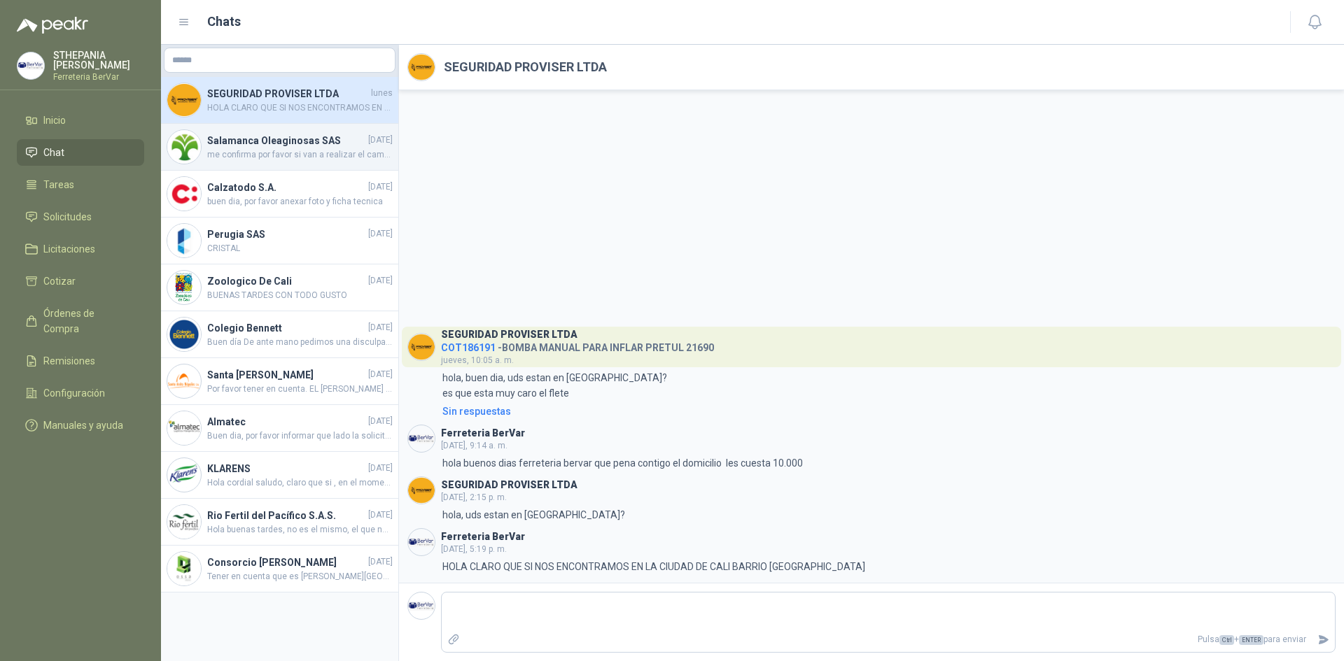
click at [313, 162] on div "Salamanca Oleaginosas SAS [DATE] me confirma por favor si van a realizar el cam…" at bounding box center [279, 147] width 237 height 47
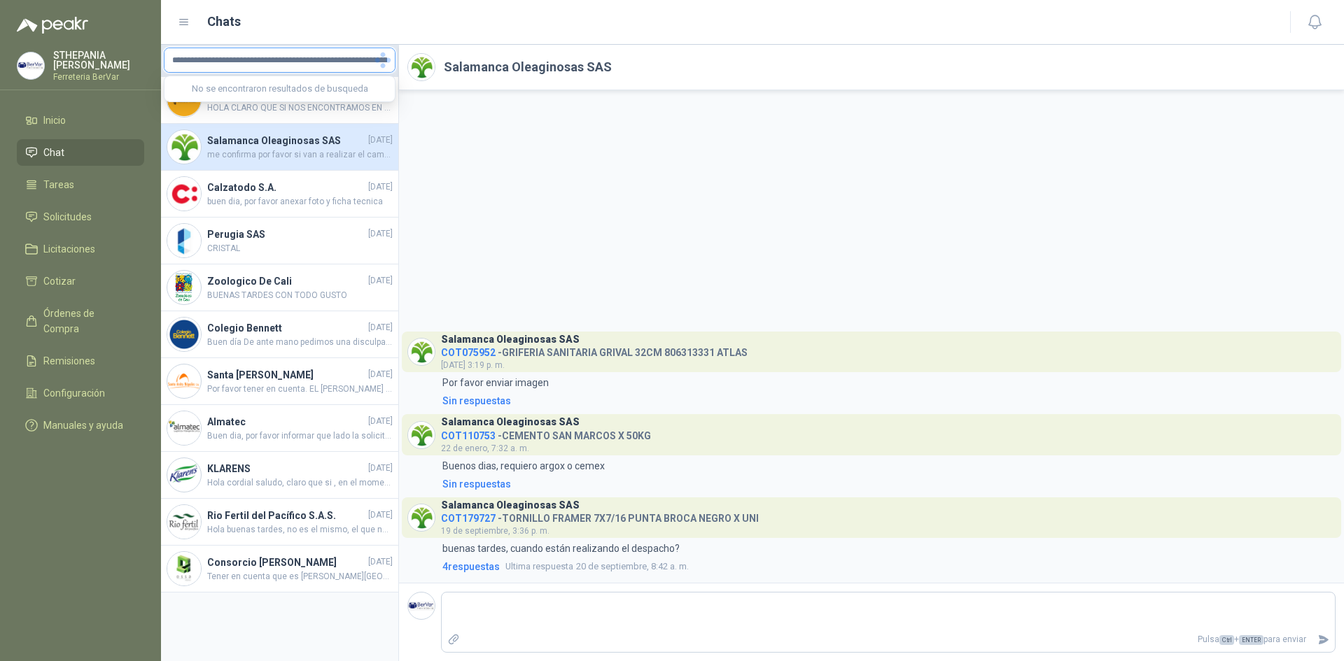
type input "**********"
click at [326, 101] on div "No se encontraron resultados de busqueda" at bounding box center [279, 88] width 230 height 25
click at [368, 135] on span "[DATE]" at bounding box center [380, 140] width 24 height 13
click at [373, 122] on div "SEGURIDAD PROVISER LTDA [DATE] HOLA CLARO QUE SI NOS ENCONTRAMOS EN LA CIUDAD D…" at bounding box center [279, 100] width 237 height 47
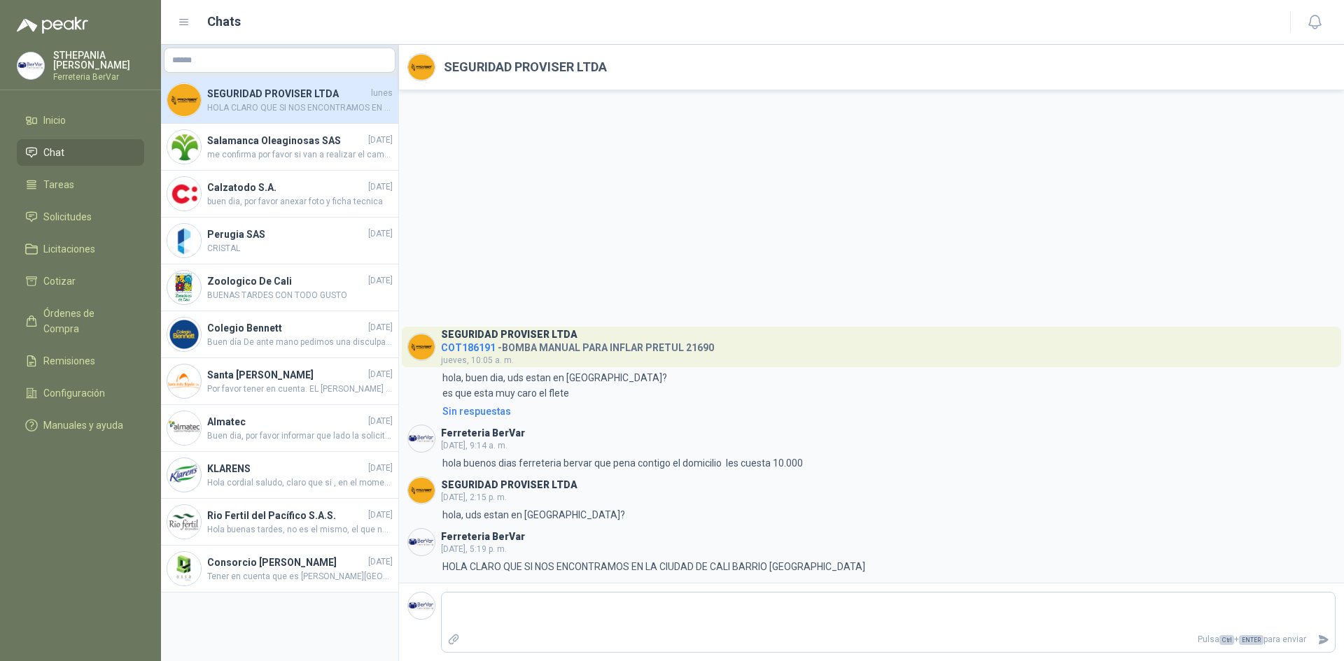
drag, startPoint x: 373, startPoint y: 122, endPoint x: 870, endPoint y: 246, distance: 512.9
click at [870, 246] on div "SEGURIDAD PROVISER LTDA COT186191 - BOMBA MANUAL PARA INFLAR PRETUL 21690 [DATE…" at bounding box center [871, 336] width 945 height 493
click at [582, 183] on div "SEGURIDAD PROVISER LTDA COT186191 - BOMBA MANUAL PARA INFLAR PRETUL 21690 [DATE…" at bounding box center [871, 336] width 945 height 493
click at [1320, 24] on icon "button" at bounding box center [1314, 21] width 12 height 13
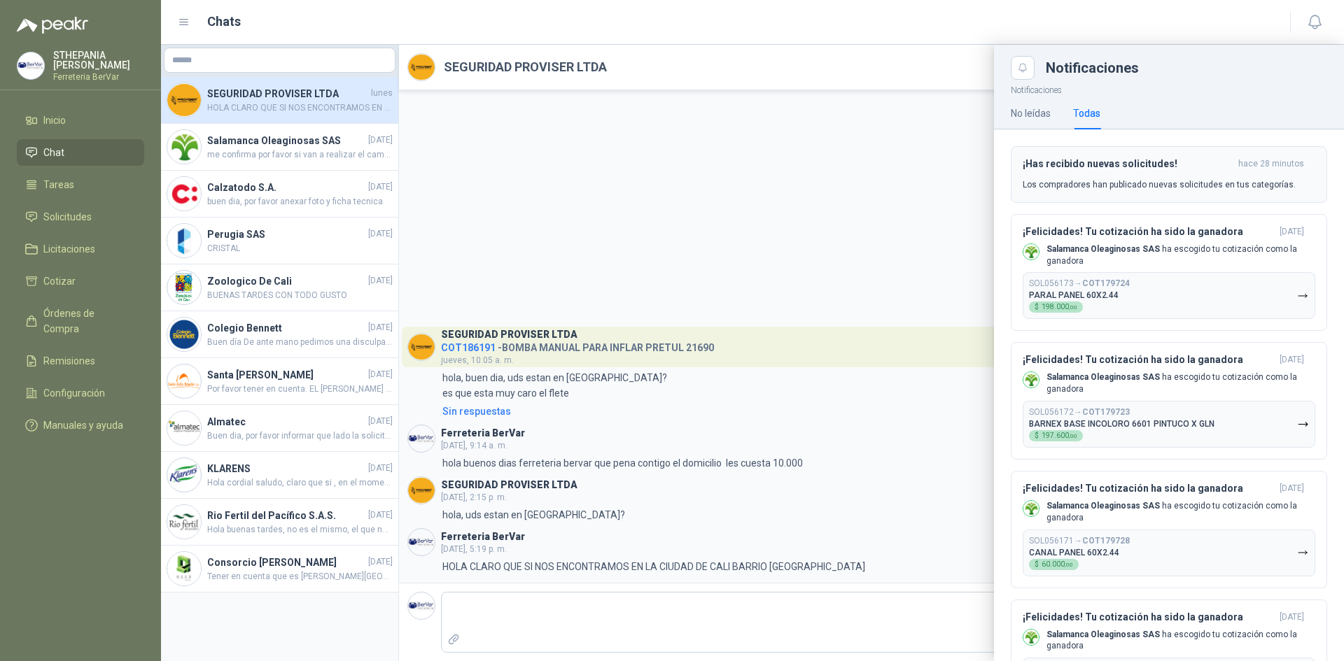
click at [1057, 159] on h3 "¡Has recibido nuevas solicitudes!" at bounding box center [1127, 164] width 210 height 12
